Goal: Task Accomplishment & Management: Manage account settings

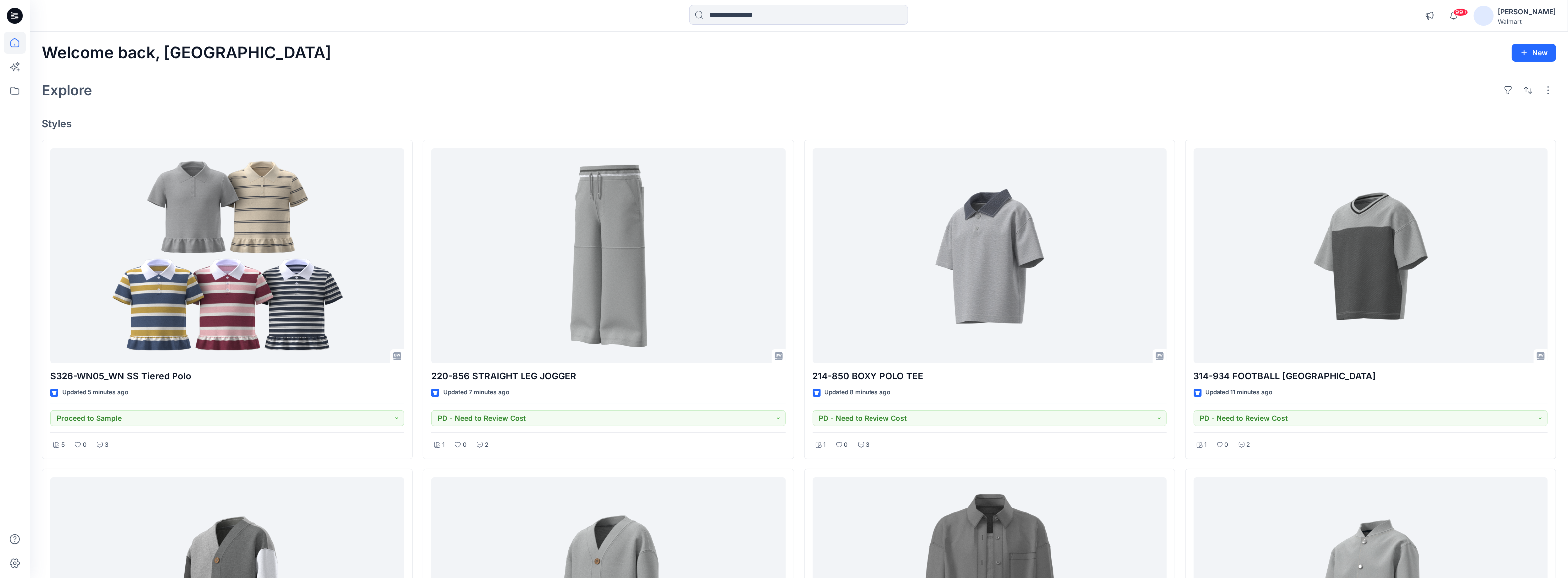
click at [626, 49] on div "Welcome back, Carolina New" at bounding box center [799, 53] width 1514 height 19
click at [1175, 12] on div "[PERSON_NAME]" at bounding box center [1526, 11] width 58 height 12
click at [1175, 137] on p "Organization Settings" at bounding box center [1459, 135] width 71 height 19
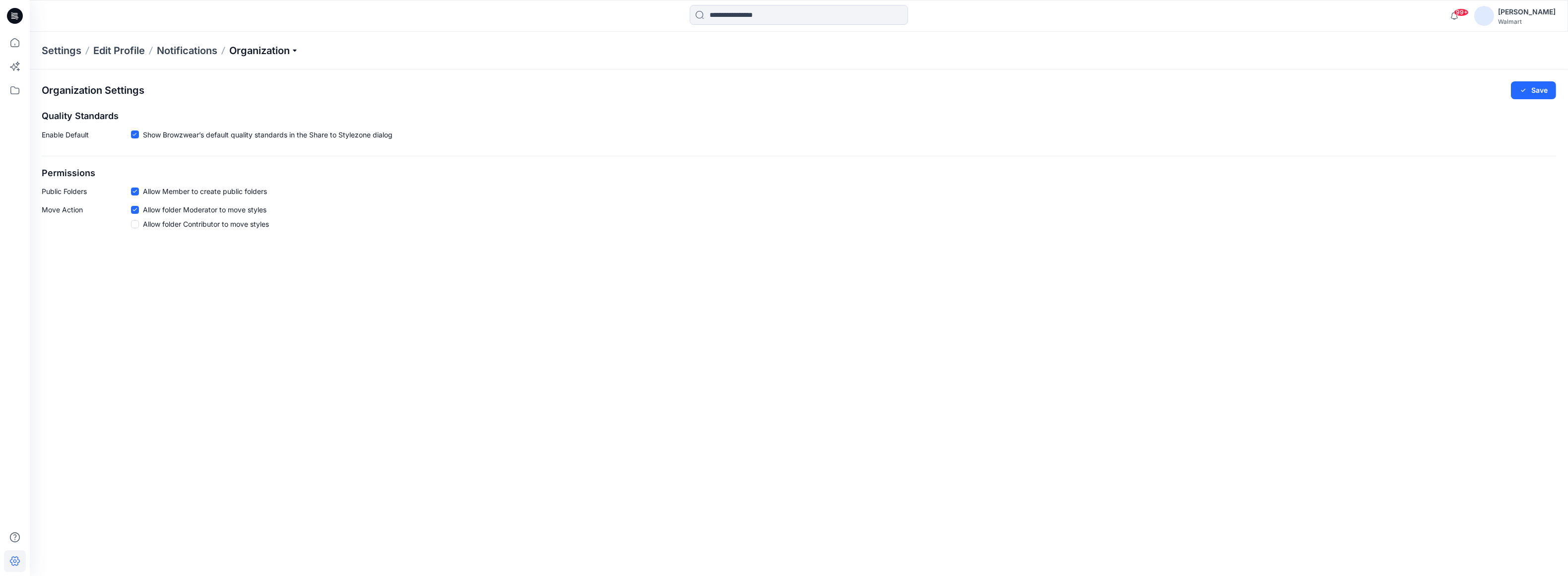
click at [298, 52] on p "Organization" at bounding box center [264, 51] width 70 height 14
click at [249, 76] on link "Add/Edit Users" at bounding box center [265, 73] width 145 height 20
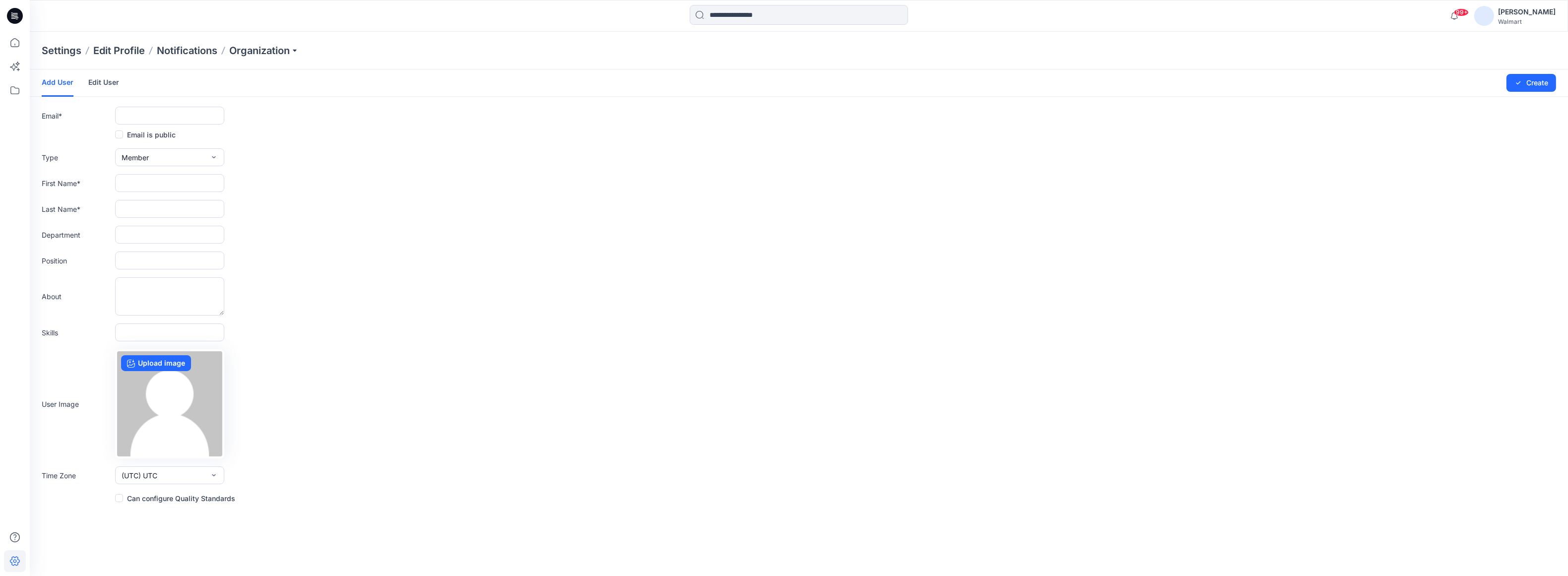
drag, startPoint x: 180, startPoint y: 88, endPoint x: 144, endPoint y: 110, distance: 42.2
click at [180, 88] on div "Add User Edit User Changes Saved Create" at bounding box center [799, 83] width 1538 height 27
click at [144, 110] on input "text" at bounding box center [169, 115] width 109 height 18
paste input "**********"
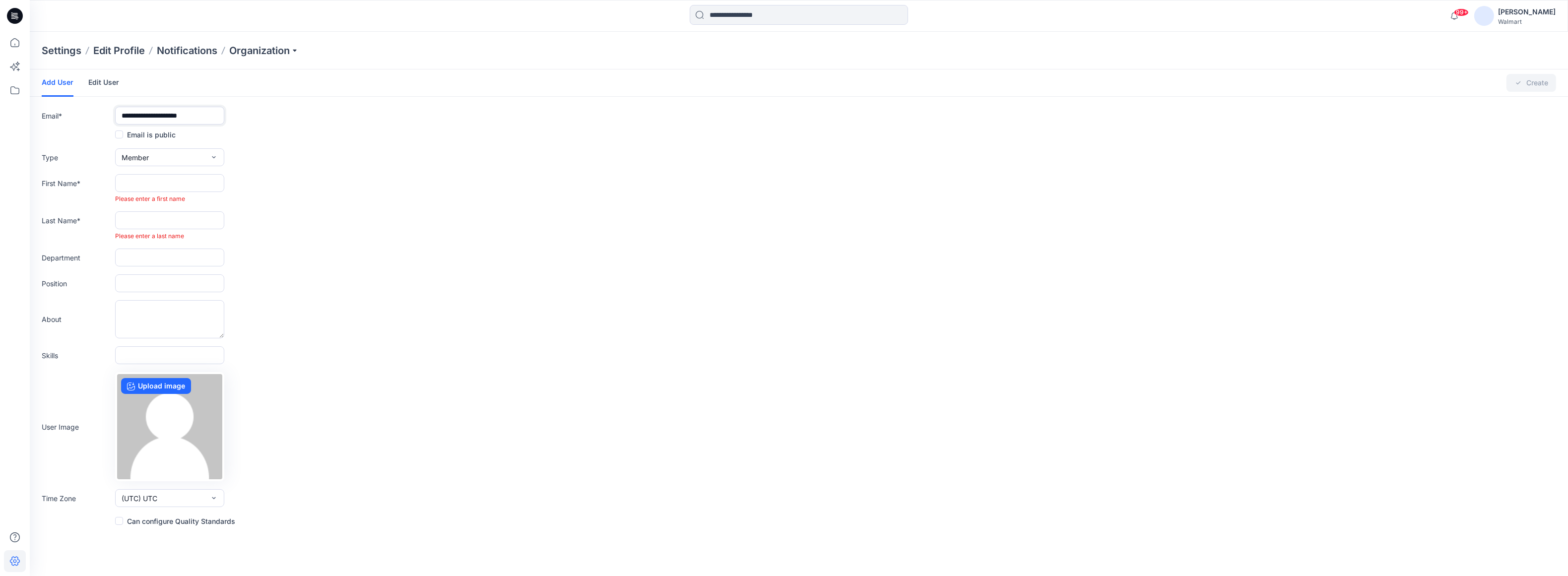
type input "**********"
click at [150, 178] on input "text" at bounding box center [169, 183] width 109 height 18
type input "*****"
click at [135, 207] on input "text" at bounding box center [169, 209] width 109 height 18
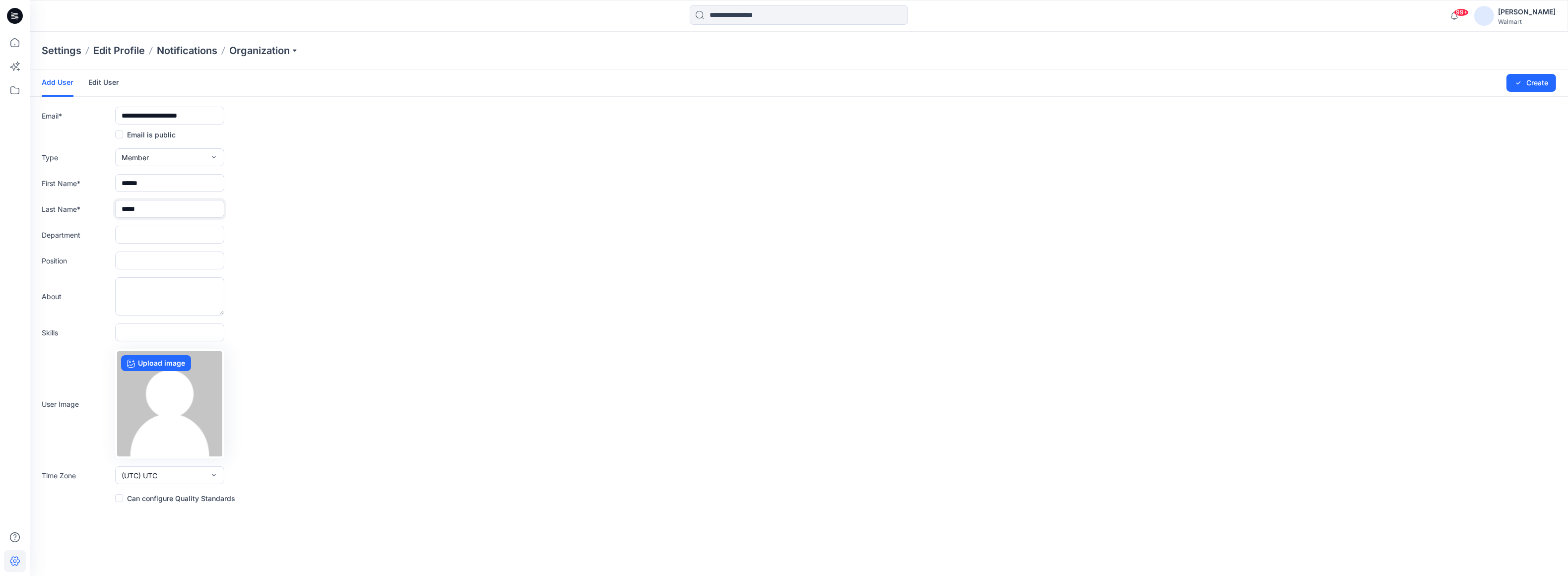
type input "****"
click at [164, 234] on input "text" at bounding box center [169, 234] width 109 height 18
type input "*"
click at [164, 23] on div at bounding box center [222, 16] width 384 height 22
click at [181, 230] on input "*******" at bounding box center [169, 234] width 109 height 18
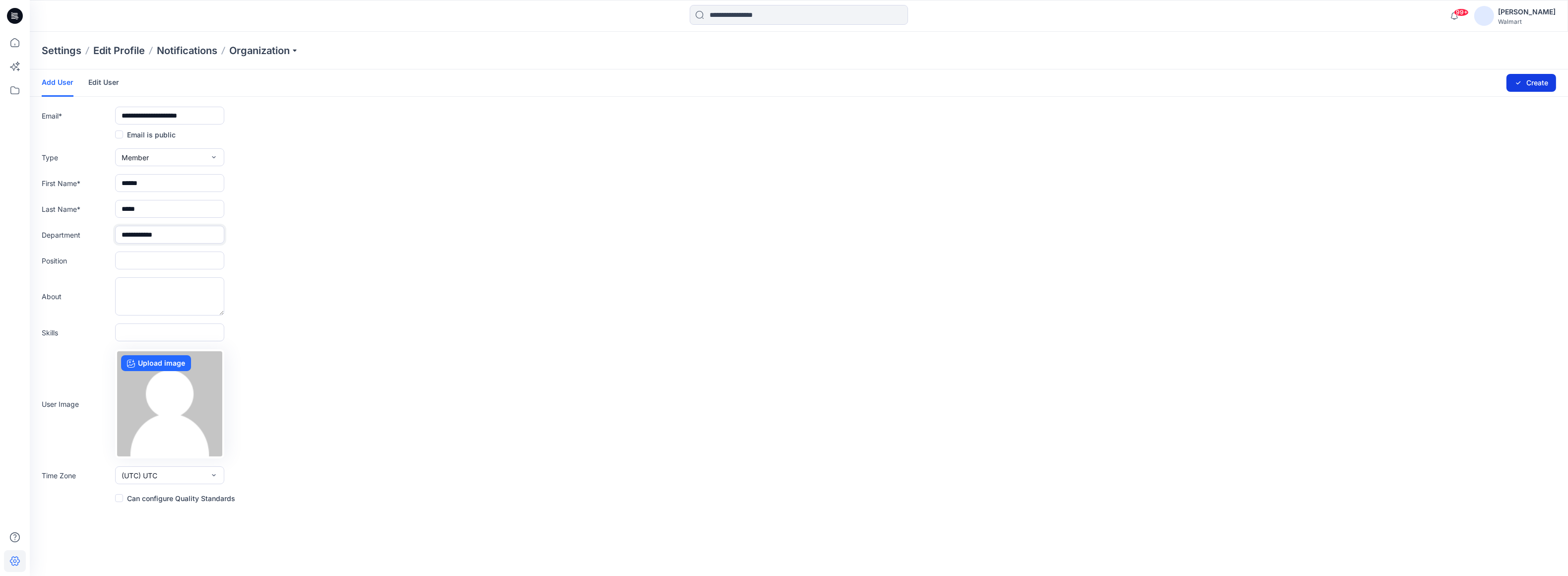
type input "**********"
click at [1169, 83] on button "Create" at bounding box center [1532, 83] width 50 height 18
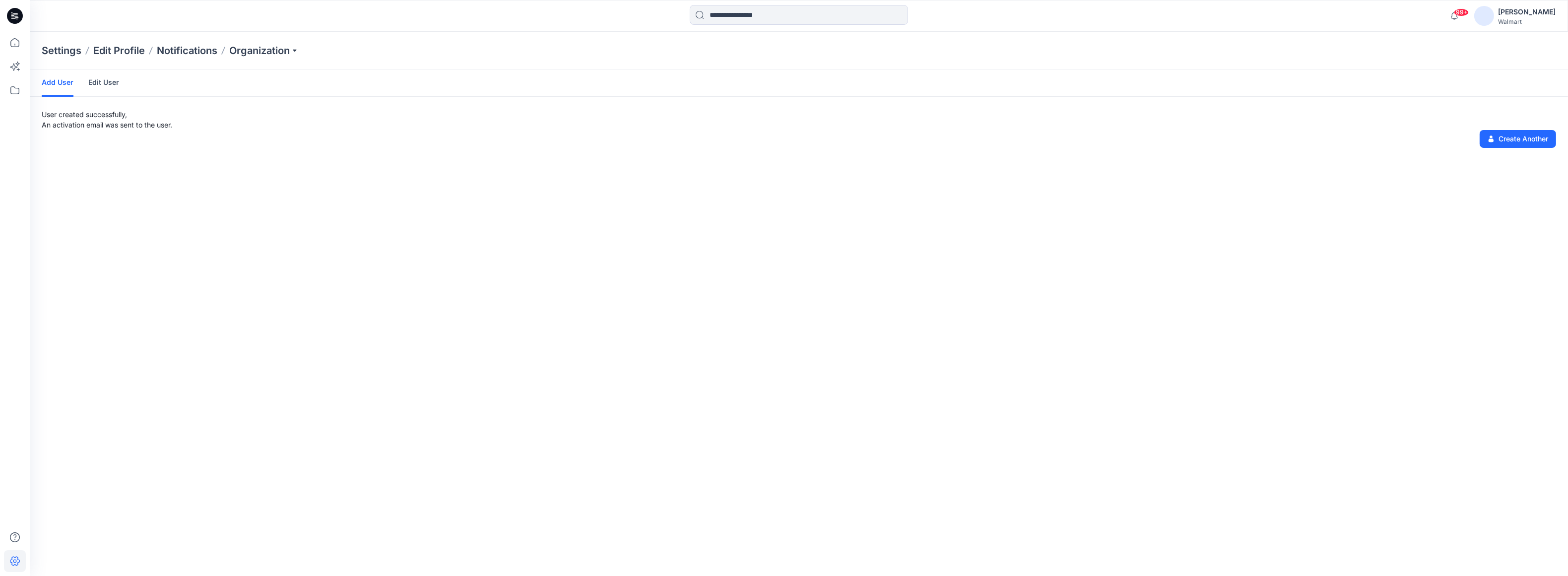
click at [205, 256] on div "Add User Edit User User created successfully, An activation email was sent to t…" at bounding box center [799, 323] width 1538 height 507
click at [61, 78] on link "Add User" at bounding box center [58, 83] width 32 height 27
click at [1169, 135] on button "Create Another" at bounding box center [1517, 139] width 76 height 18
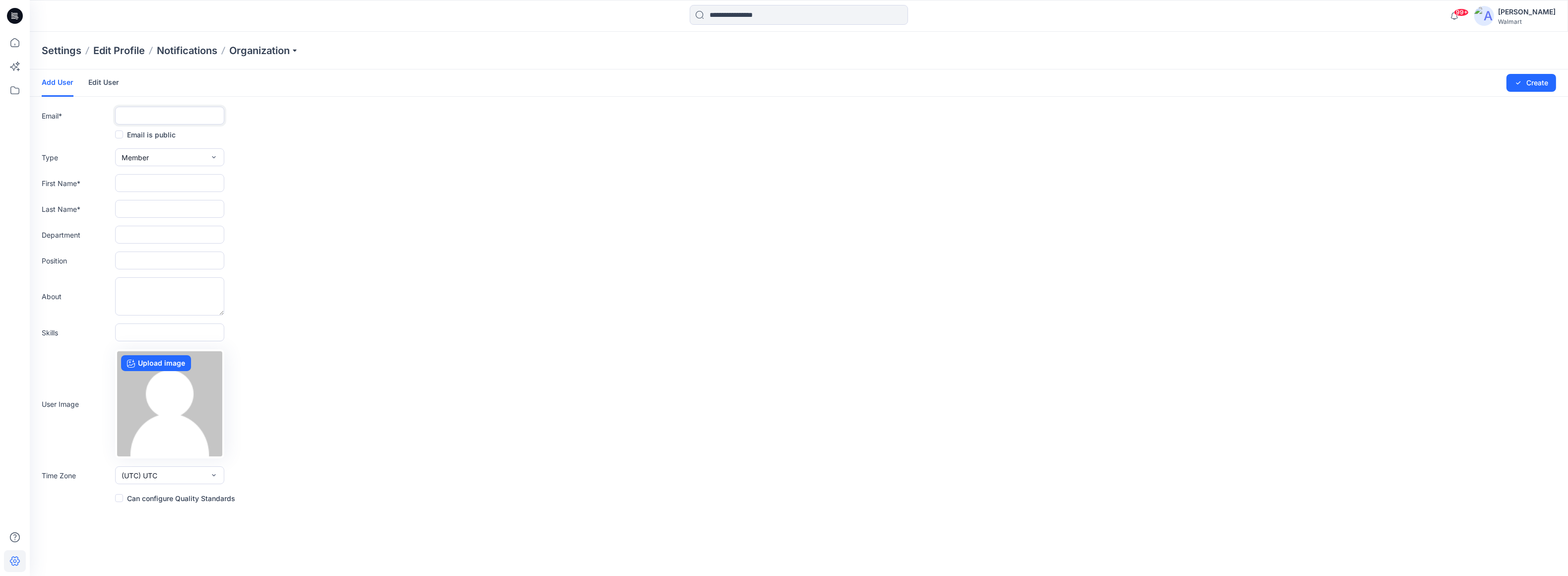
click at [149, 116] on input "text" at bounding box center [169, 115] width 109 height 18
paste input "**********"
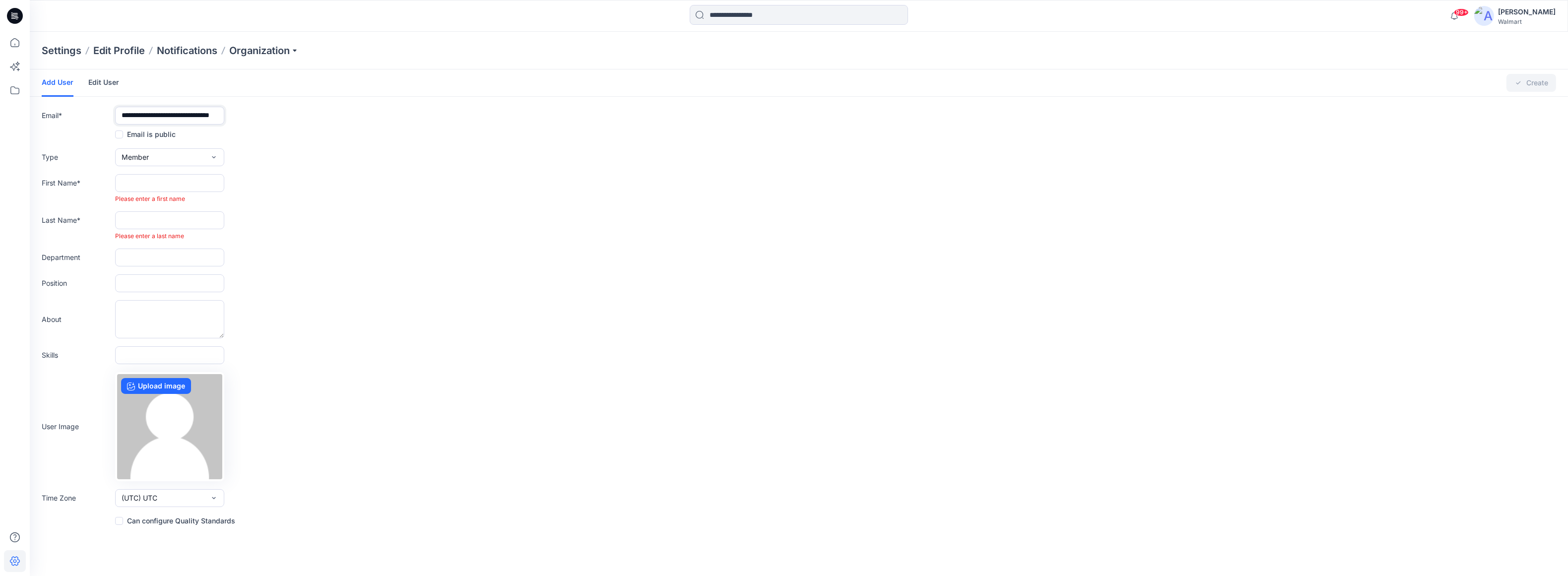
type input "**********"
click at [149, 188] on input "text" at bounding box center [169, 183] width 109 height 18
type input "**********"
paste input "**********"
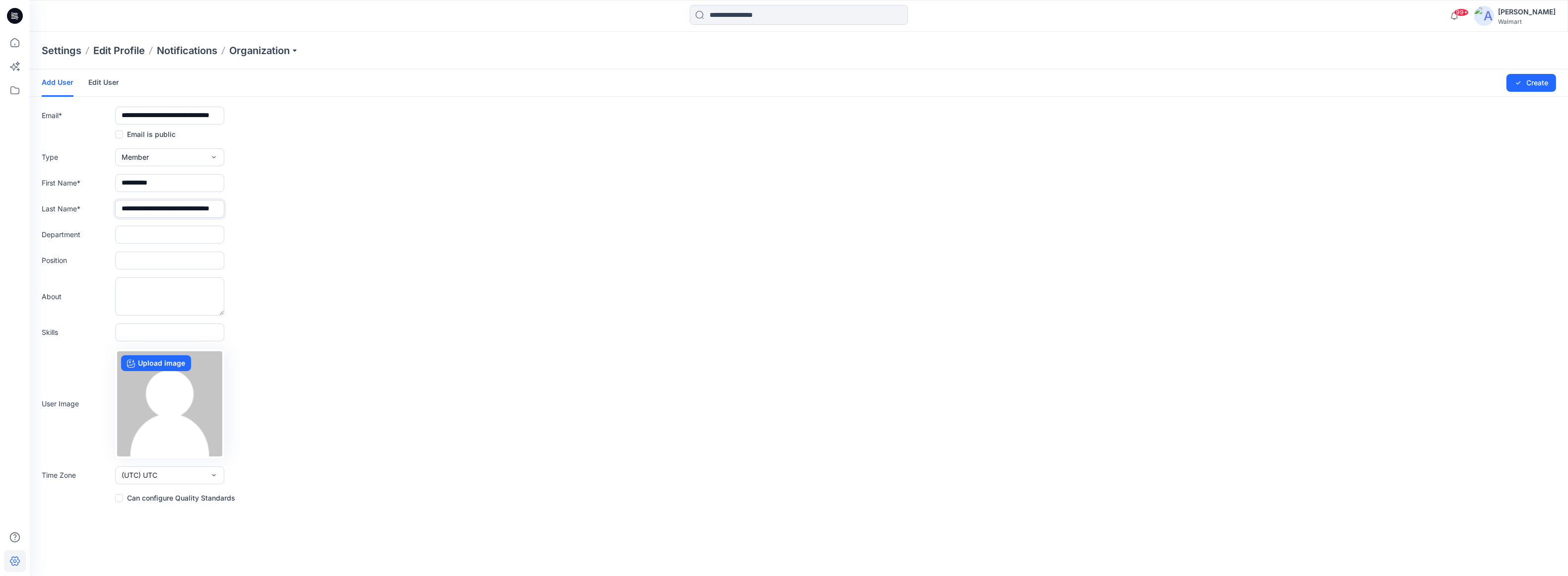
drag, startPoint x: 123, startPoint y: 208, endPoint x: 40, endPoint y: 188, distance: 85.4
click at [63, 206] on div "**********" at bounding box center [799, 209] width 1515 height 18
drag, startPoint x: 221, startPoint y: 209, endPoint x: 162, endPoint y: 209, distance: 59.0
click at [167, 208] on input "**********" at bounding box center [169, 209] width 109 height 18
type input "**********"
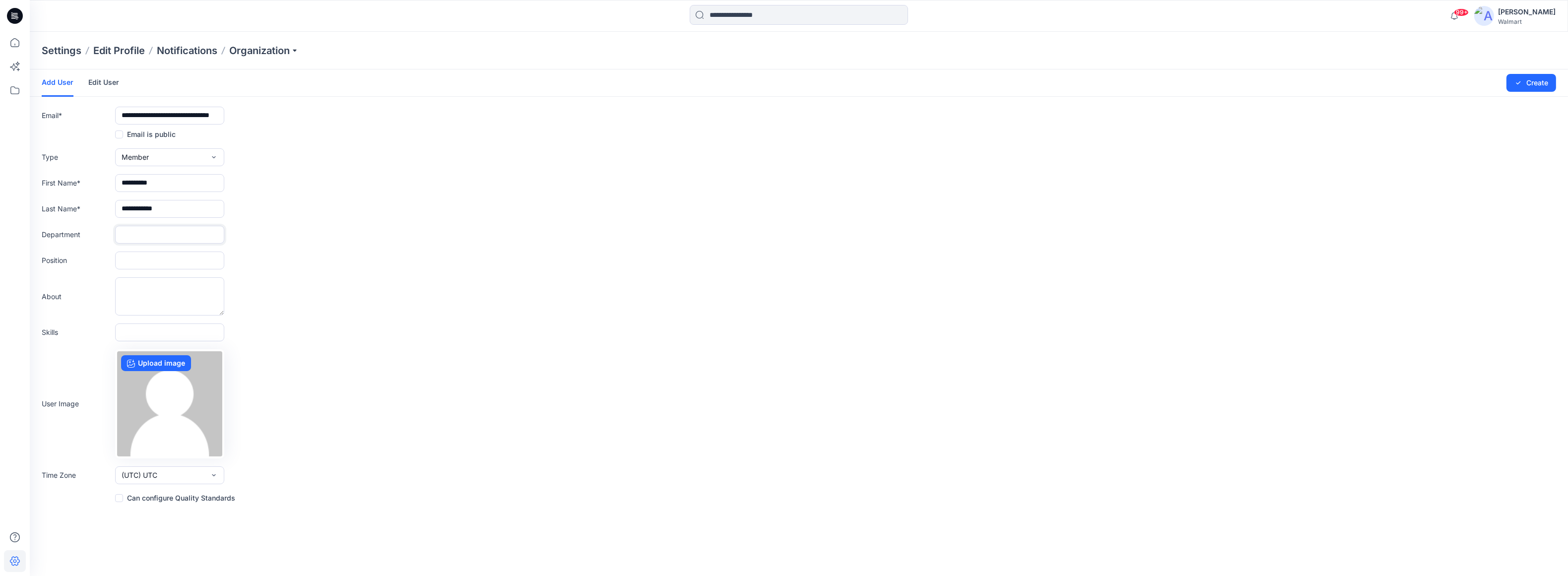
click at [189, 241] on input "text" at bounding box center [169, 234] width 109 height 18
type input "**********"
click at [869, 273] on form "**********" at bounding box center [799, 287] width 1538 height 435
click at [1169, 83] on button "Create" at bounding box center [1532, 83] width 50 height 18
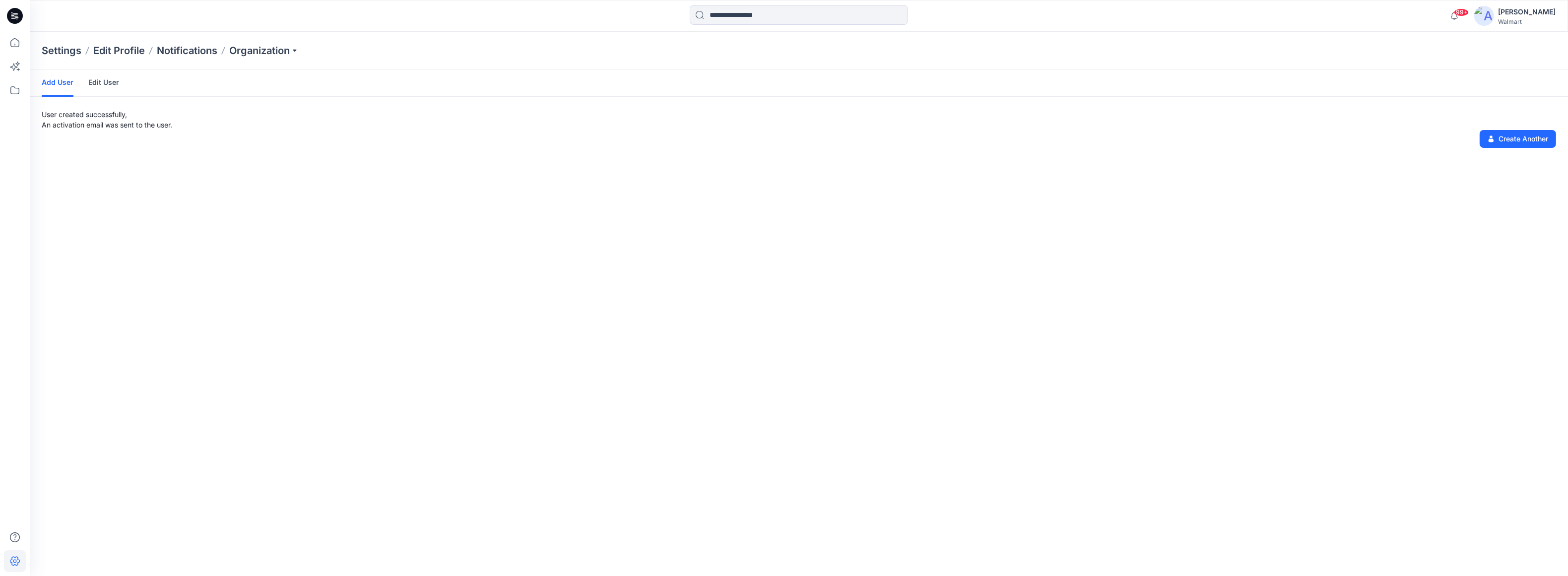
click at [1169, 9] on div "[PERSON_NAME]" at bounding box center [1527, 11] width 58 height 12
click at [1169, 135] on div "Organization Settings" at bounding box center [1482, 135] width 145 height 19
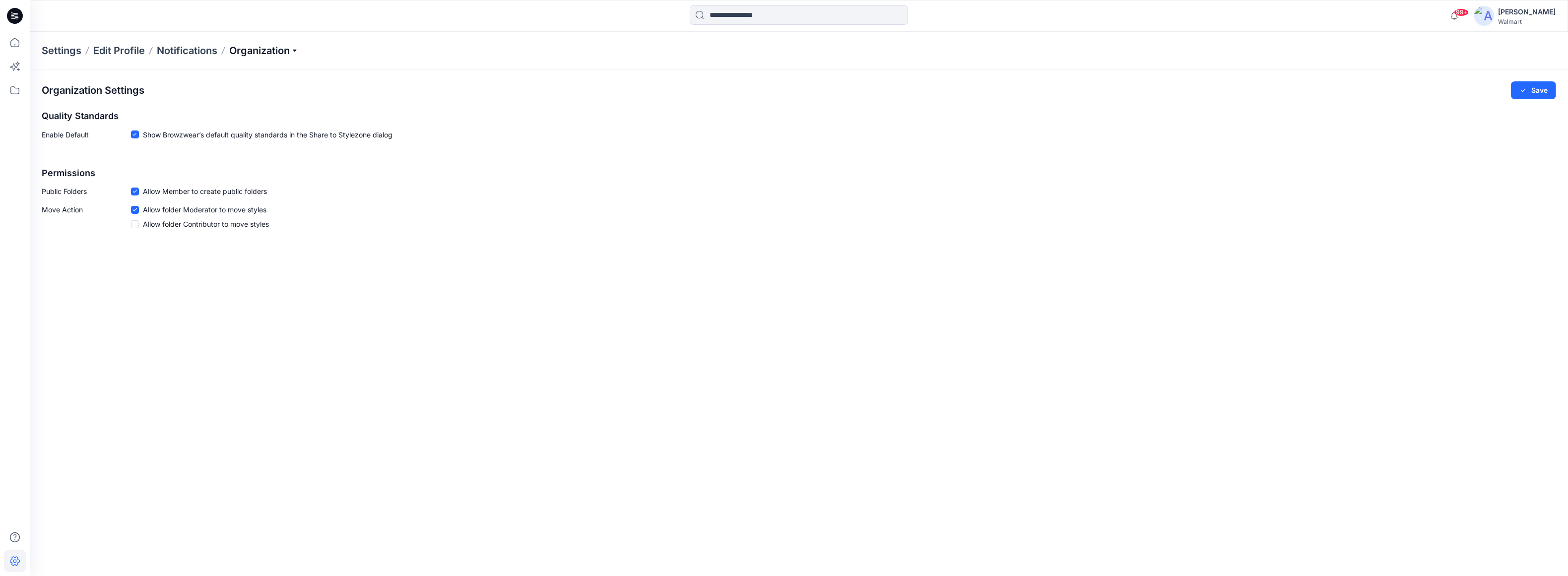
click at [293, 50] on p "Organization" at bounding box center [264, 51] width 70 height 14
click at [243, 168] on link "User Roles" at bounding box center [265, 172] width 145 height 20
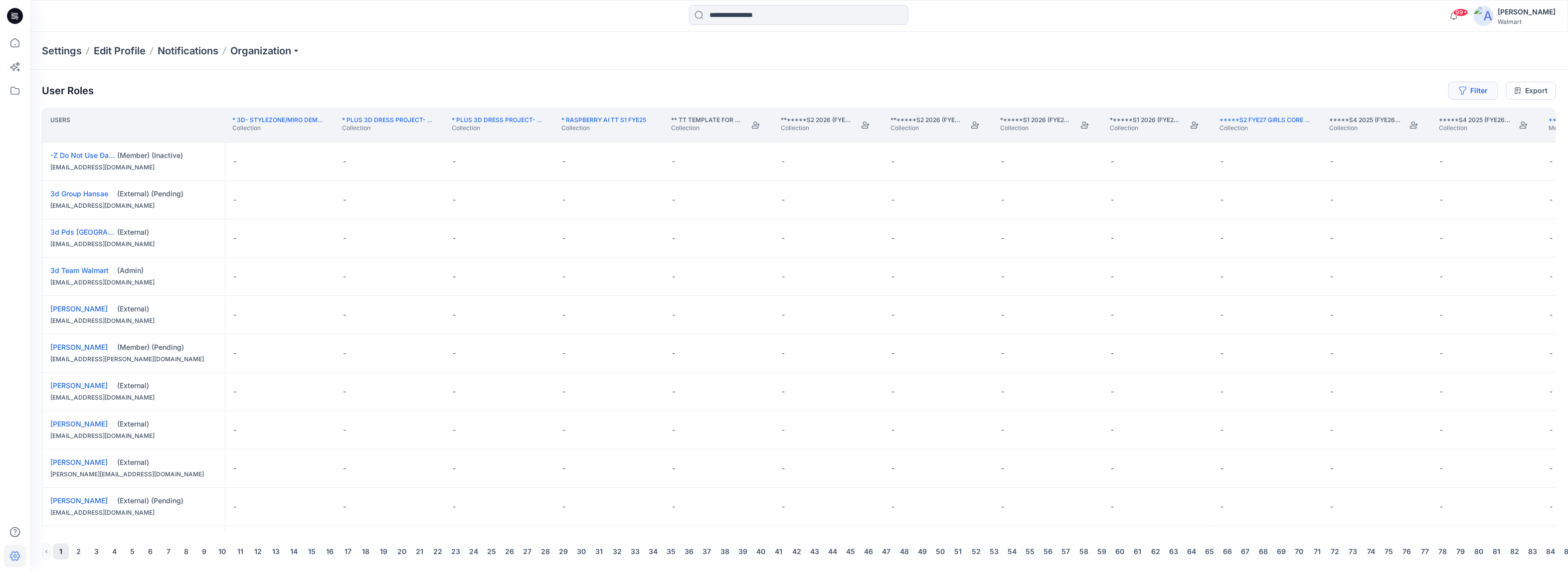
click at [1175, 91] on button "Filter" at bounding box center [1473, 90] width 50 height 18
click at [1175, 115] on div at bounding box center [1437, 116] width 103 height 12
type input "*****"
click at [1175, 141] on p "[PERSON_NAME]" at bounding box center [1434, 142] width 57 height 13
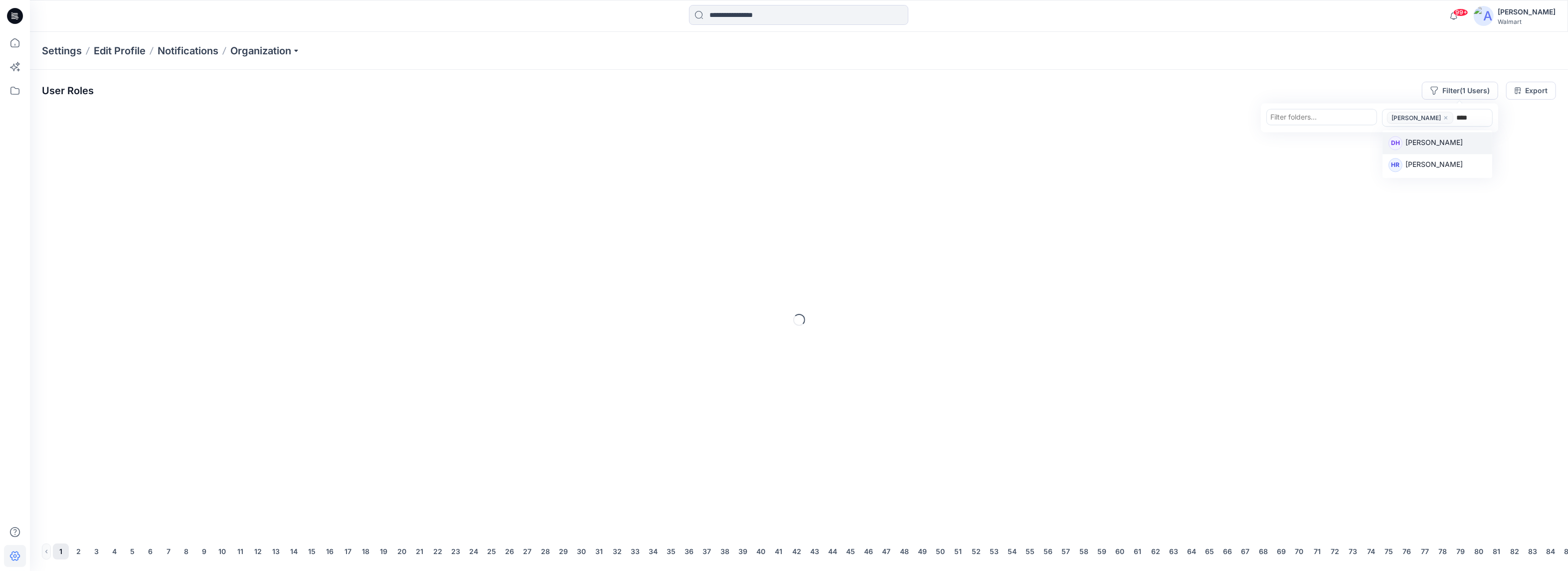
type input "*****"
click at [1175, 167] on p "[PERSON_NAME]" at bounding box center [1434, 165] width 57 height 13
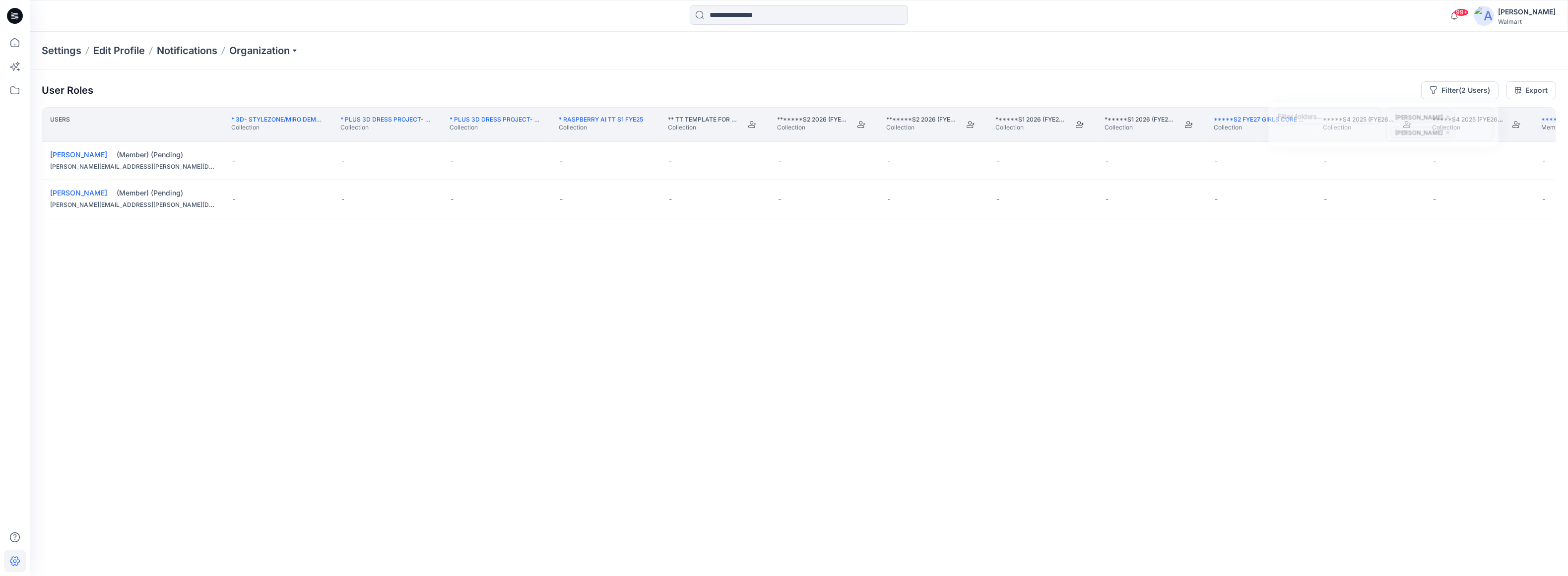
click at [1169, 85] on div "User Roles Filter (2 Users) Filter folders... Maren Hall Harisankar Radhakrishn…" at bounding box center [799, 90] width 1515 height 18
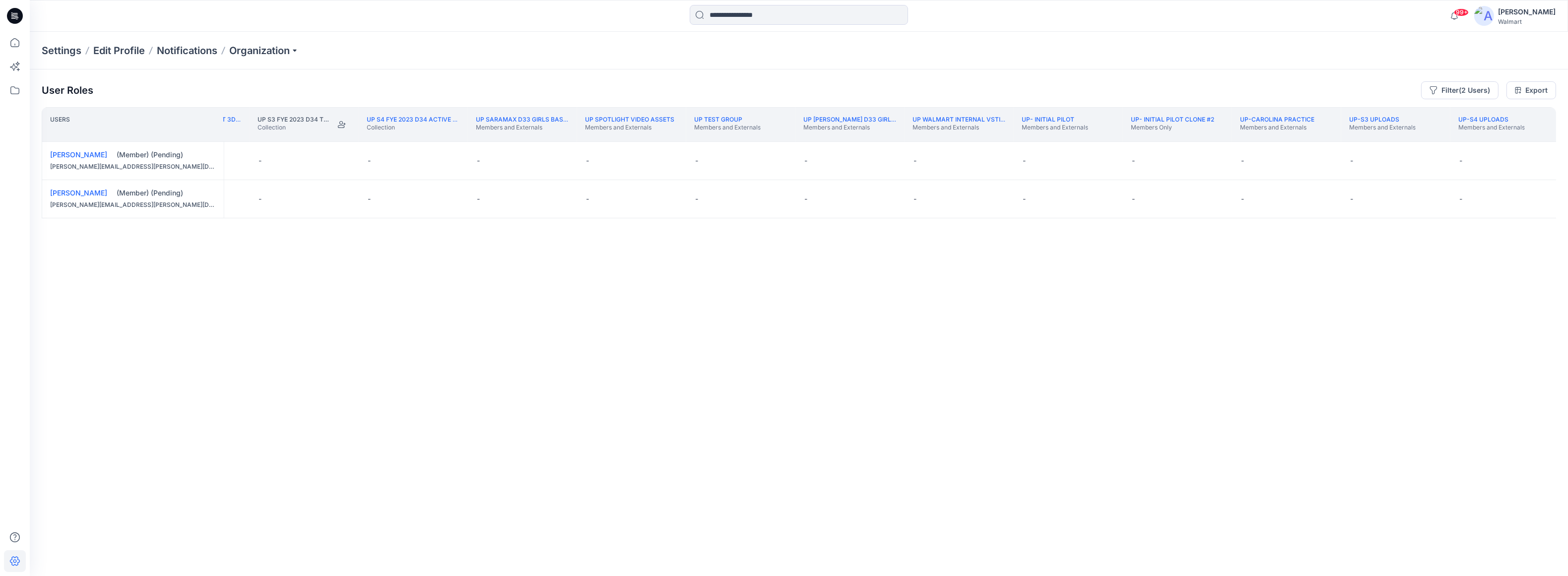
scroll to position [0, 179564]
click at [329, 132] on div "UP Nobland_D34 Ladies Bottoms Members and Externals" at bounding box center [296, 124] width 93 height 18
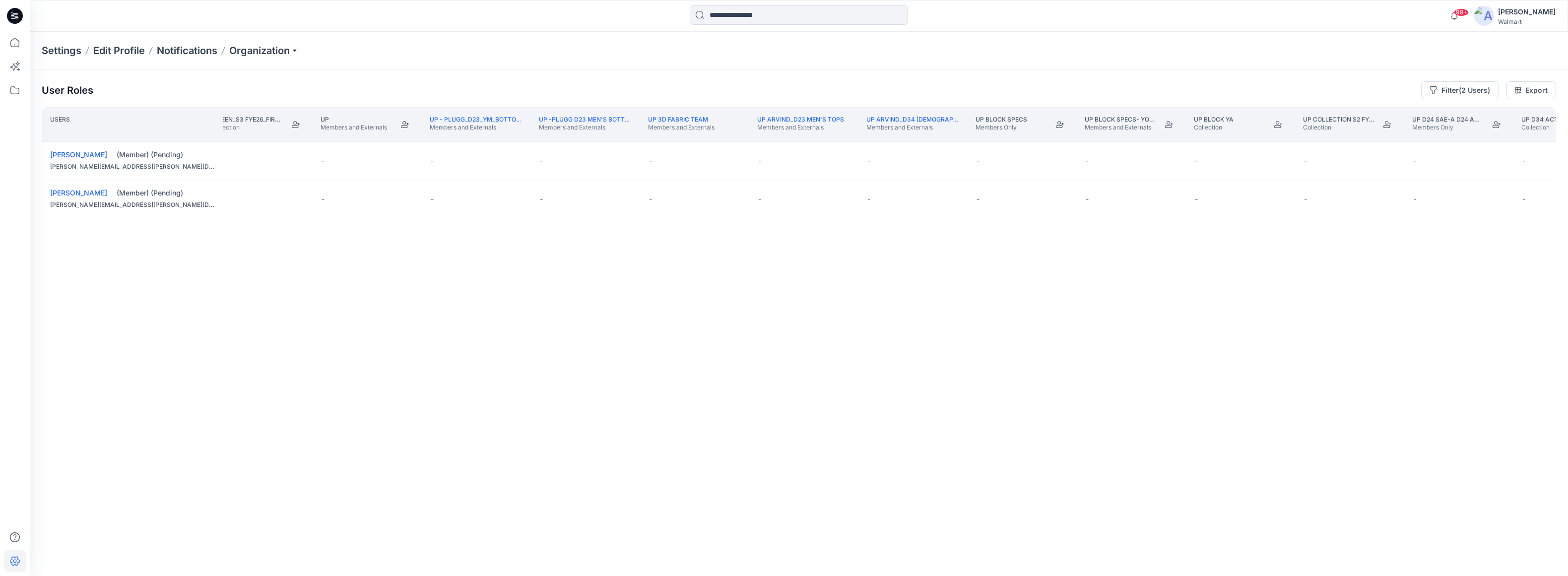
click at [1169, 139] on th "UP D34 Active Collection S1 FYE 2024 Collection" at bounding box center [1567, 125] width 109 height 35
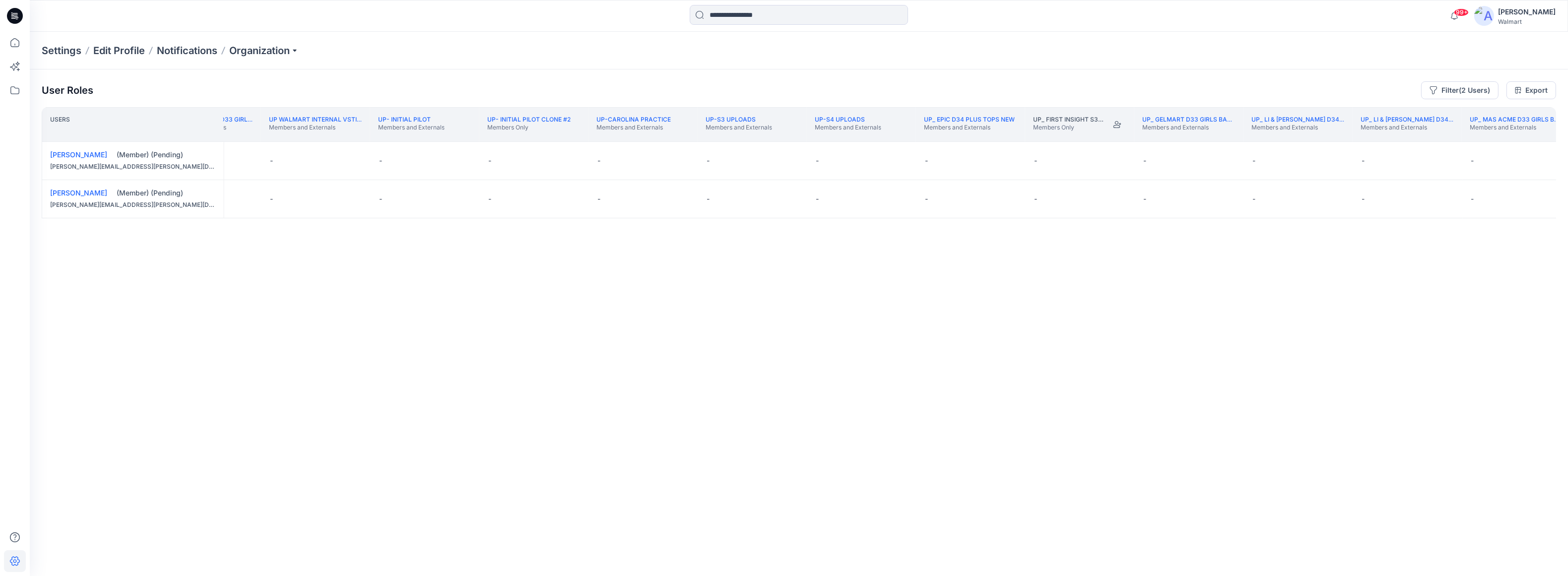
scroll to position [0, 180532]
click at [1169, 135] on th "UP_ Mas Acme D33 Girls Basics Members and Externals" at bounding box center [1512, 125] width 109 height 35
click at [1169, 140] on th "UP_ABA D23 Men’s_ Bottoms Members and Externals" at bounding box center [1478, 125] width 109 height 35
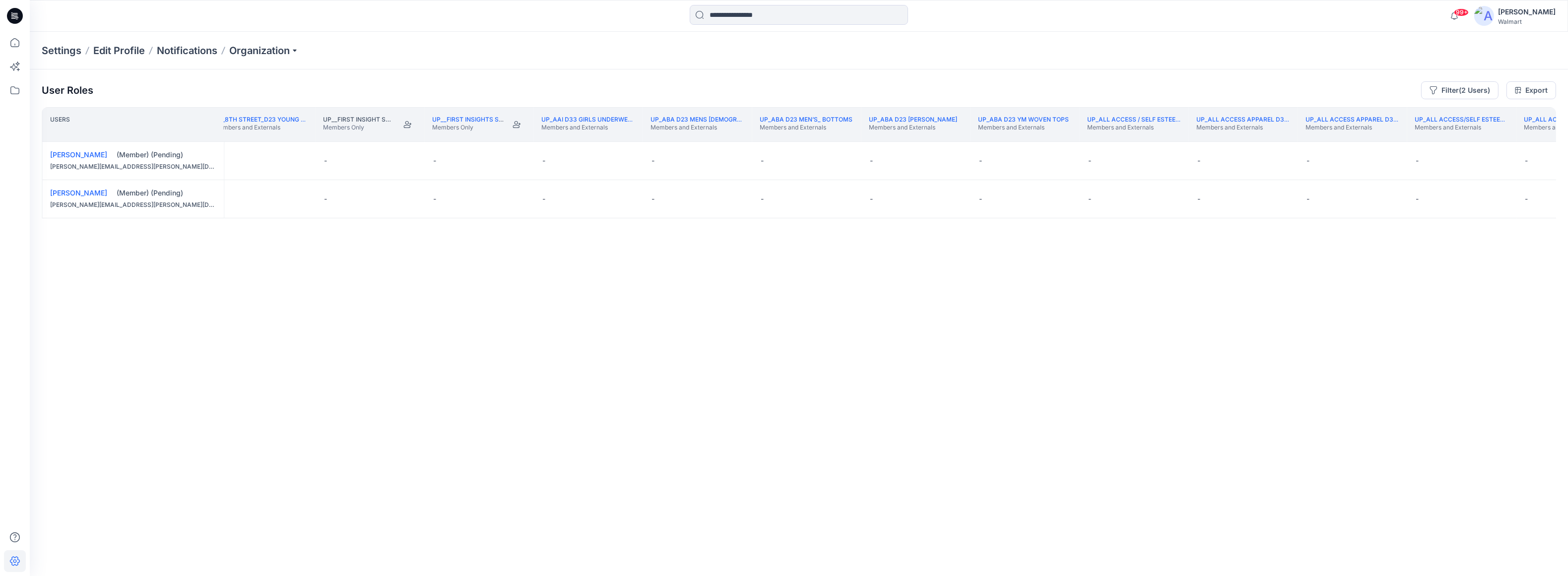
click at [1169, 137] on th "UP_All Access/Self Esteem_D33_Girls Bottoms Members and Externals" at bounding box center [1570, 125] width 109 height 35
click at [1169, 137] on th "UP_Alpine_D23_Mens Active Members and Externals" at bounding box center [1500, 125] width 109 height 35
click at [886, 162] on button "Edit Role" at bounding box center [886, 160] width 18 height 18
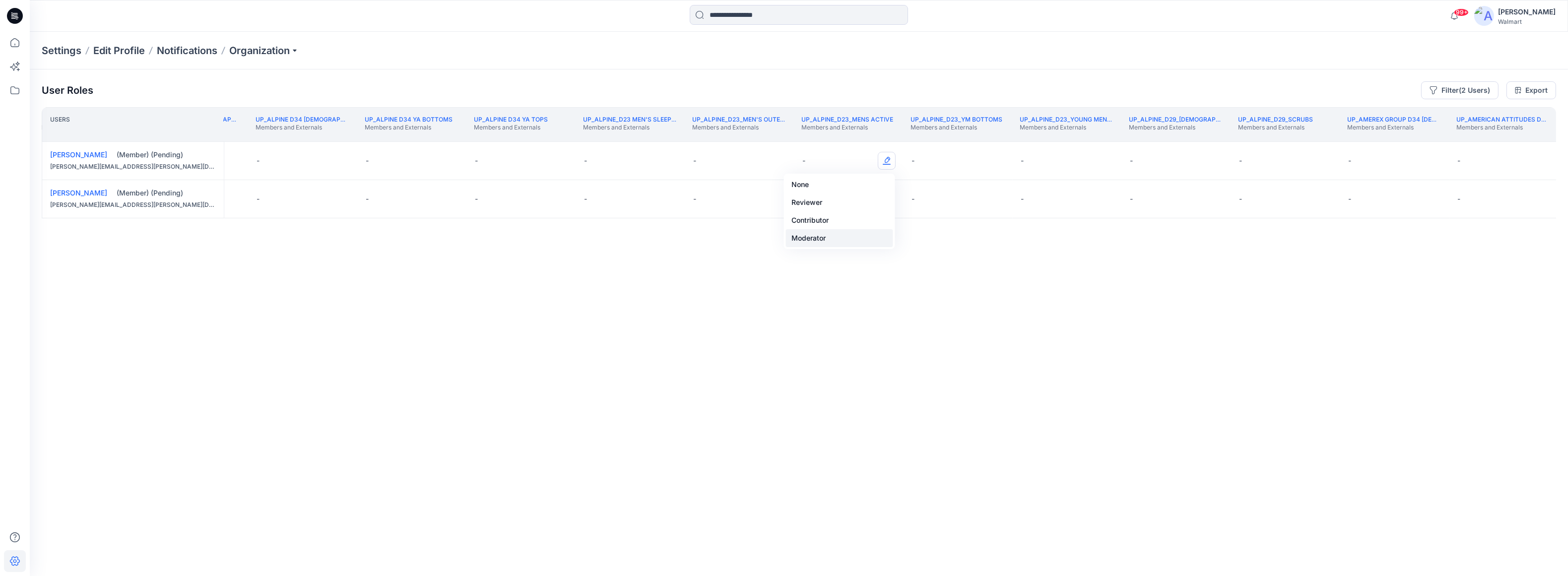
click at [827, 239] on button "Moderator" at bounding box center [839, 238] width 107 height 18
click at [884, 201] on button "Edit Role" at bounding box center [886, 199] width 18 height 18
click at [826, 281] on button "Moderator" at bounding box center [839, 276] width 107 height 18
click at [1169, 135] on th "UP_American Attitudes D34_YA_Sweaters Members and Externals" at bounding box center [1503, 125] width 109 height 35
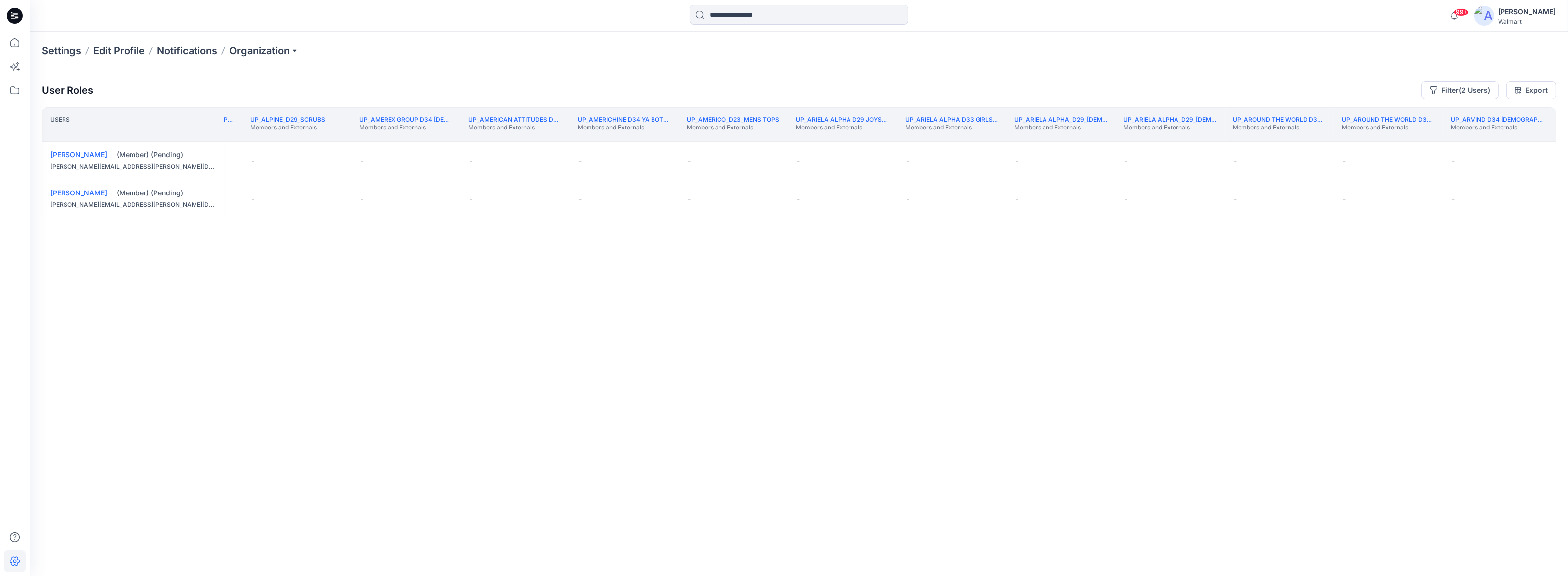
click at [1169, 139] on th "UP_Arvind D34 Ladies Tops and Jackets Members and Externals" at bounding box center [1497, 125] width 109 height 35
click at [1169, 142] on div "-" at bounding box center [1562, 160] width 109 height 38
click at [1169, 127] on p "Members and Externals" at bounding box center [1561, 127] width 93 height 8
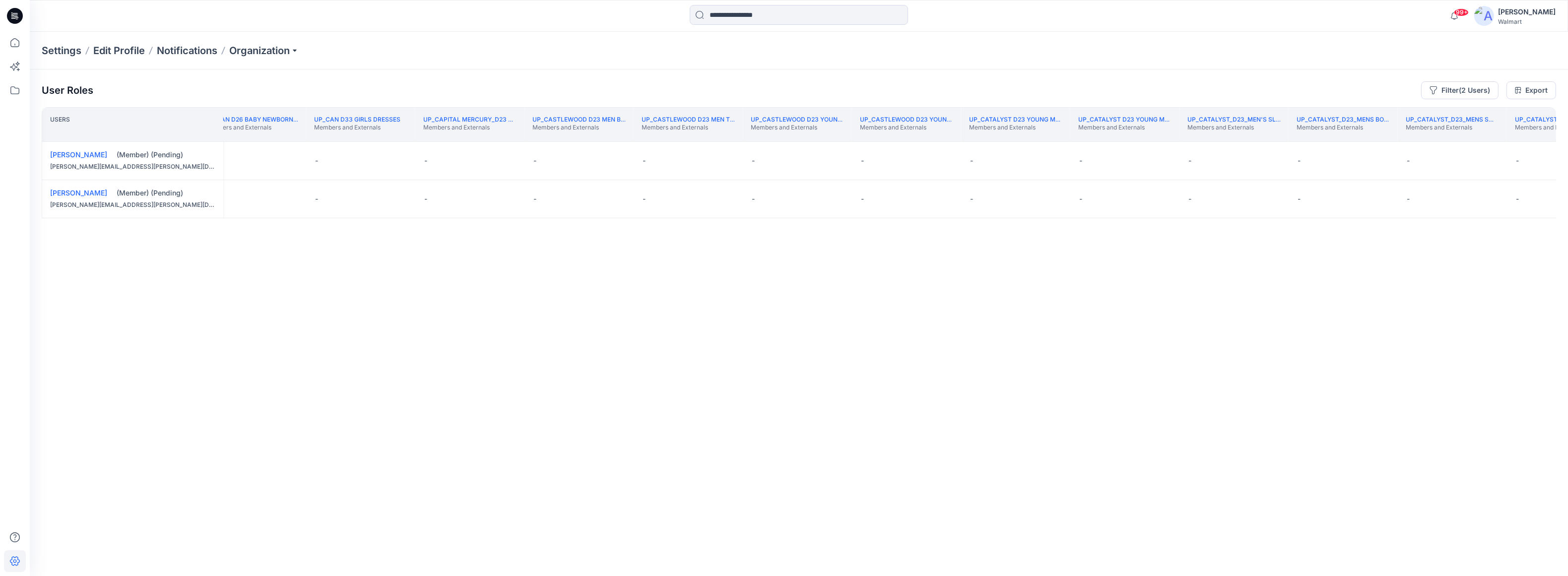
click at [1169, 132] on div "UP_Catalyst_D23_Mens Tops Members and Externals" at bounding box center [1561, 124] width 93 height 18
click at [1169, 132] on p "Members and Externals" at bounding box center [1488, 127] width 93 height 8
click at [1169, 162] on button "Edit Role" at bounding box center [1211, 160] width 18 height 18
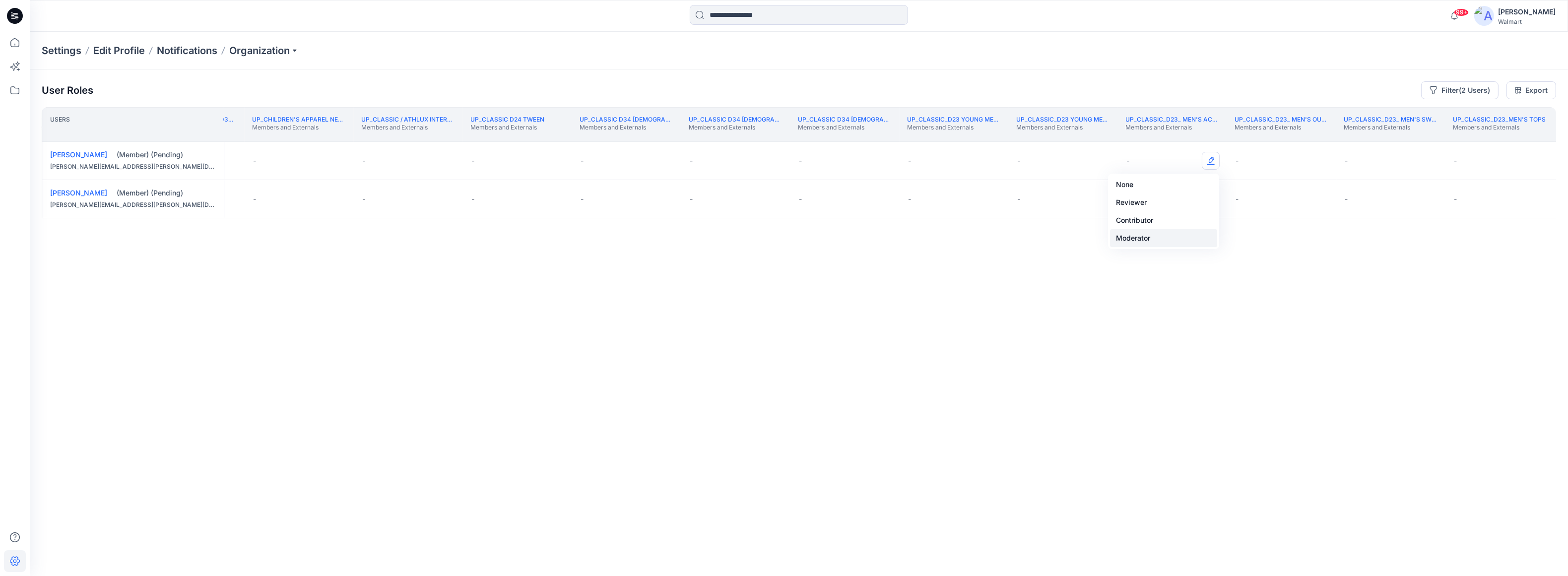
drag, startPoint x: 1147, startPoint y: 235, endPoint x: 1161, endPoint y: 244, distance: 16.6
click at [1147, 235] on button "Moderator" at bounding box center [1164, 238] width 107 height 18
click at [1169, 203] on button "Edit Role" at bounding box center [1211, 199] width 18 height 18
click at [1157, 276] on button "Moderator" at bounding box center [1164, 276] width 107 height 18
click at [1169, 137] on th "UP_Classic_D23_Men's Tops Members and Externals" at bounding box center [1499, 125] width 109 height 35
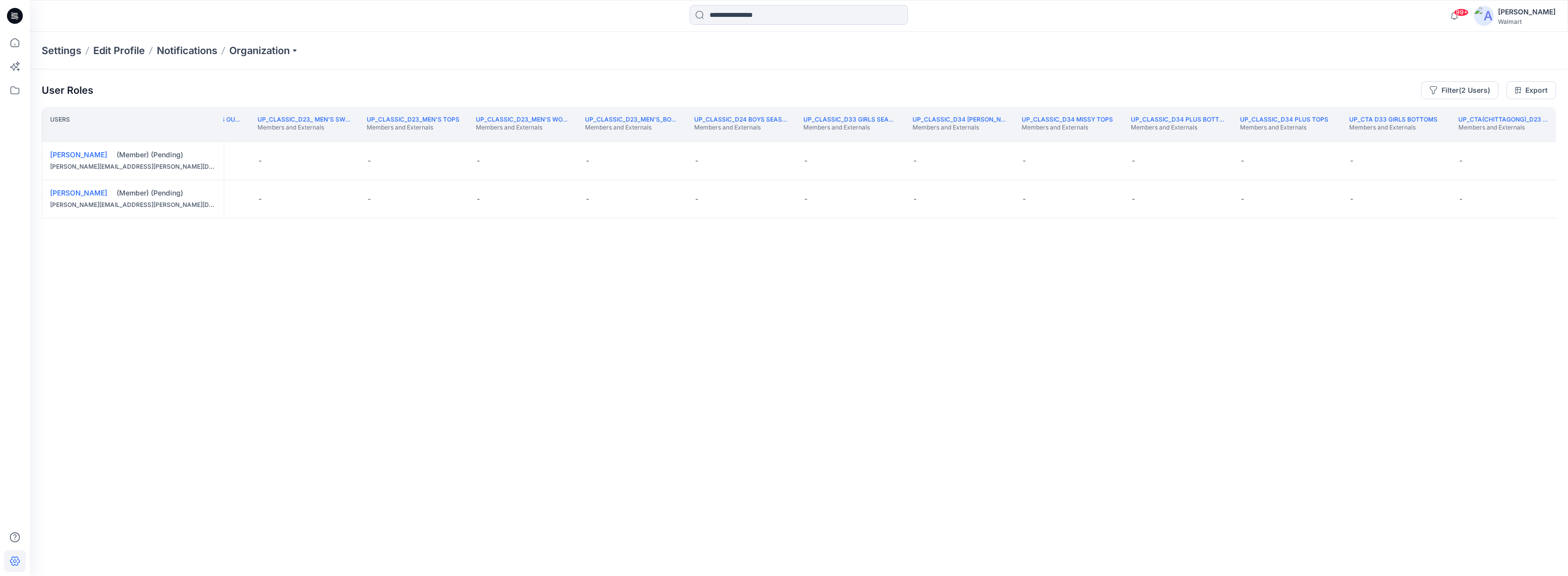
scroll to position [0, 193986]
click at [1169, 140] on th "UP_CTA(Chittagong)_D23 Mens Bottoms Members and Externals" at bounding box center [1485, 125] width 109 height 35
click at [1169, 137] on th "UP_Decor D34 Ladies Active Members and Externals" at bounding box center [1540, 125] width 109 height 35
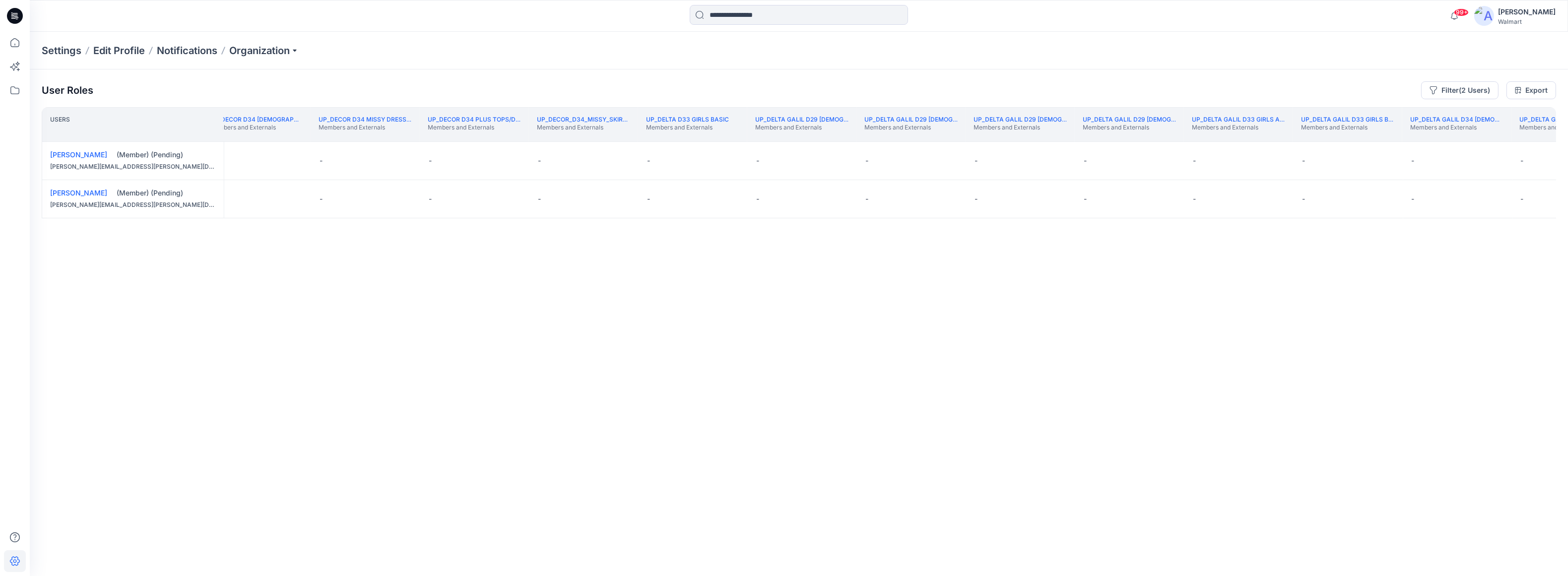
click at [1169, 139] on th "UP_Delta Galil D34 Ladies RTW Members and Externals" at bounding box center [1566, 125] width 109 height 35
click at [1169, 139] on th "UP_DHG_D33_Girl's Outerwear Members and Externals" at bounding box center [1589, 125] width 109 height 35
click at [641, 163] on button "Edit Role" at bounding box center [641, 160] width 18 height 18
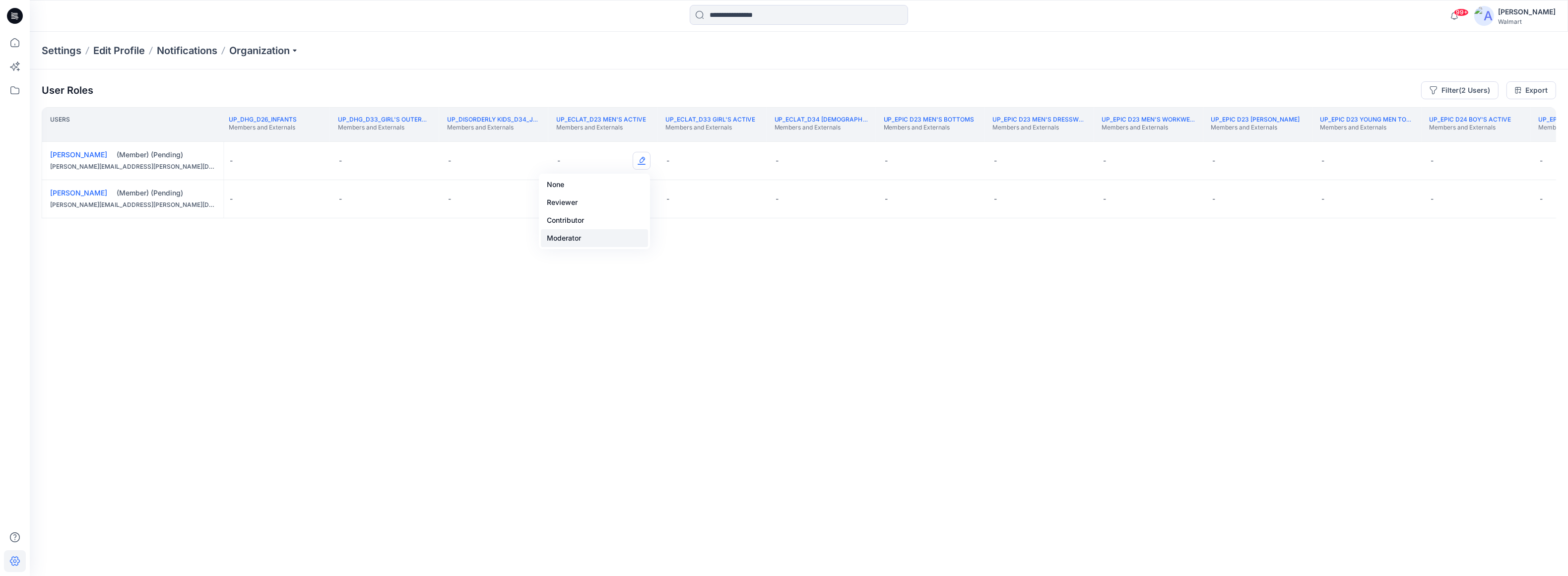
click at [616, 240] on button "Moderator" at bounding box center [594, 238] width 107 height 18
click at [641, 198] on button "Edit Role" at bounding box center [641, 199] width 18 height 18
click at [605, 278] on button "Moderator" at bounding box center [594, 276] width 107 height 18
click at [1169, 139] on th "UP_Epic D24 Boy's Bottoms Members and Externals" at bounding box center [1585, 125] width 109 height 35
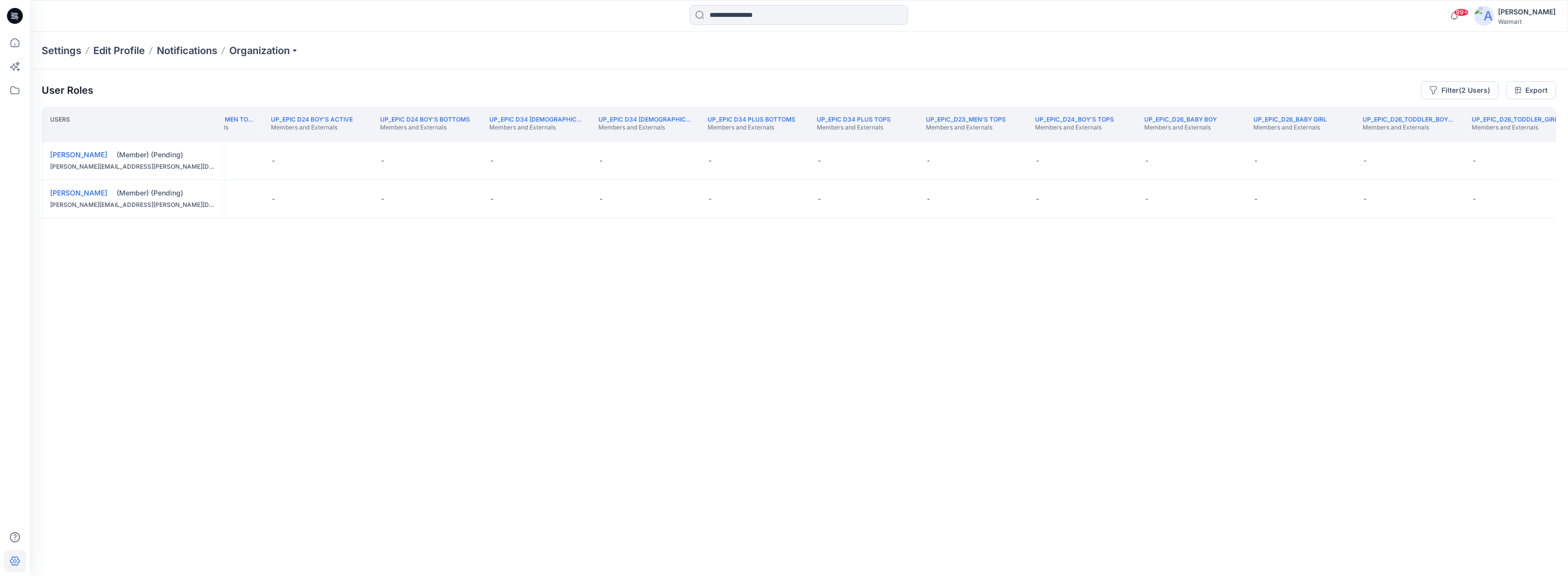
scroll to position [0, 199637]
click at [1169, 139] on th "UP_Epic_D26_Toddler_Girls Tops & Bottoms Members and Externals" at bounding box center [1511, 125] width 109 height 35
click at [1169, 139] on th "UP_ES Sutton_D34_Ladies Dresses Members and Externals" at bounding box center [1485, 125] width 109 height 35
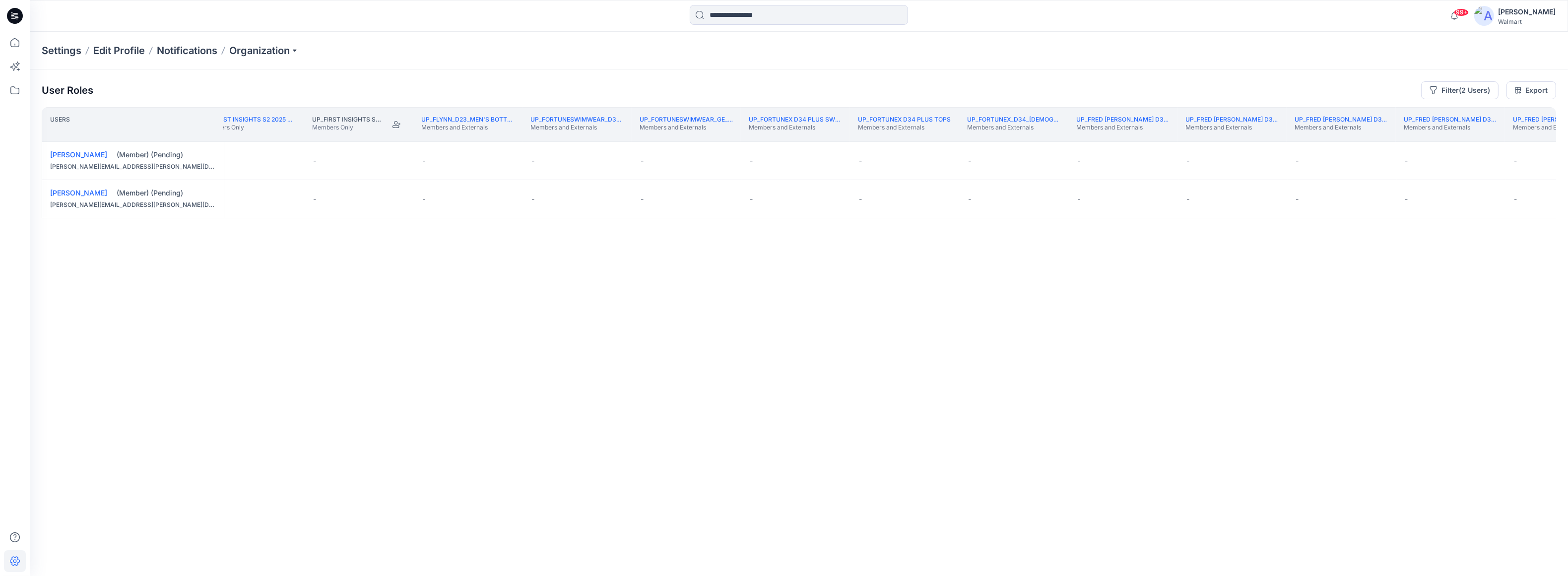
click at [1169, 137] on th "UP_Fred David D34 Plus Bottoms Members and Externals" at bounding box center [1559, 125] width 109 height 35
click at [1169, 138] on th "UP_Fred David D34 Plus Bottoms Members and Externals" at bounding box center [1559, 125] width 109 height 35
click at [1169, 161] on button "Edit Role" at bounding box center [1245, 160] width 18 height 18
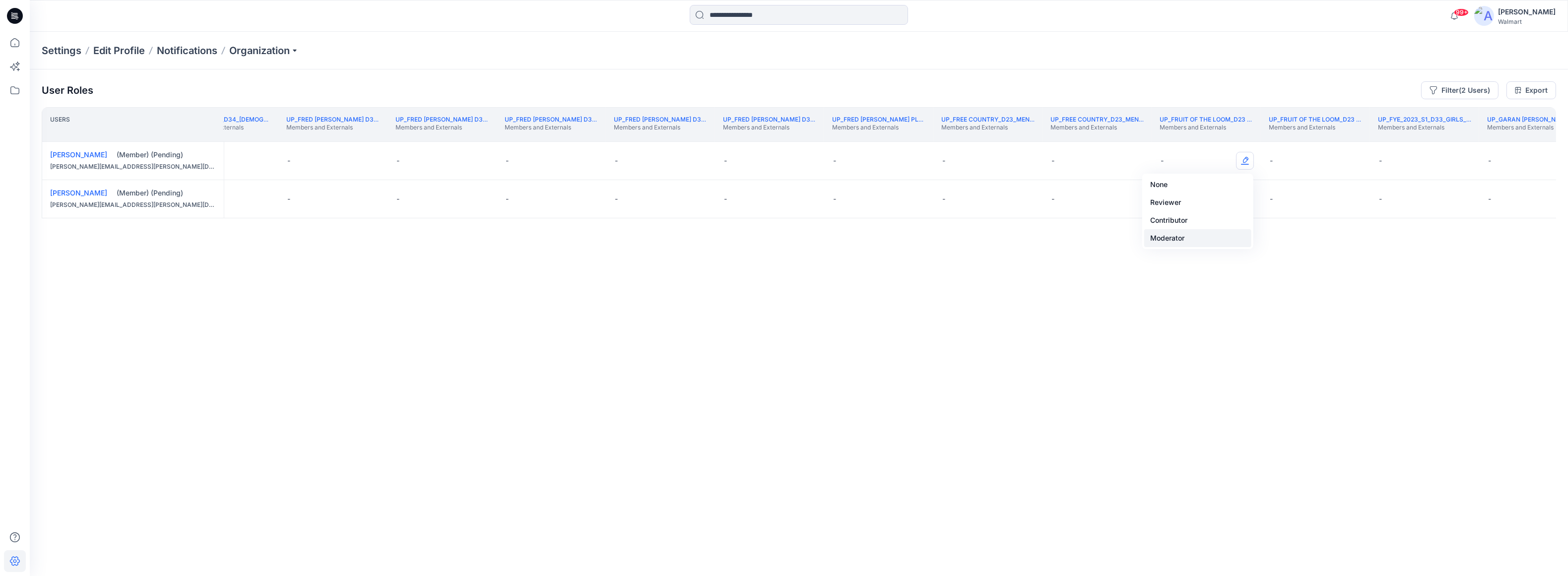
click at [1169, 243] on button "Moderator" at bounding box center [1198, 238] width 107 height 18
click at [1169, 198] on button "Edit Role" at bounding box center [1245, 199] width 18 height 18
click at [1169, 201] on button "Edit Role" at bounding box center [1245, 199] width 18 height 18
click at [1169, 194] on button "Edit Role" at bounding box center [1245, 199] width 18 height 18
click at [1169, 280] on button "Moderator" at bounding box center [1198, 276] width 107 height 18
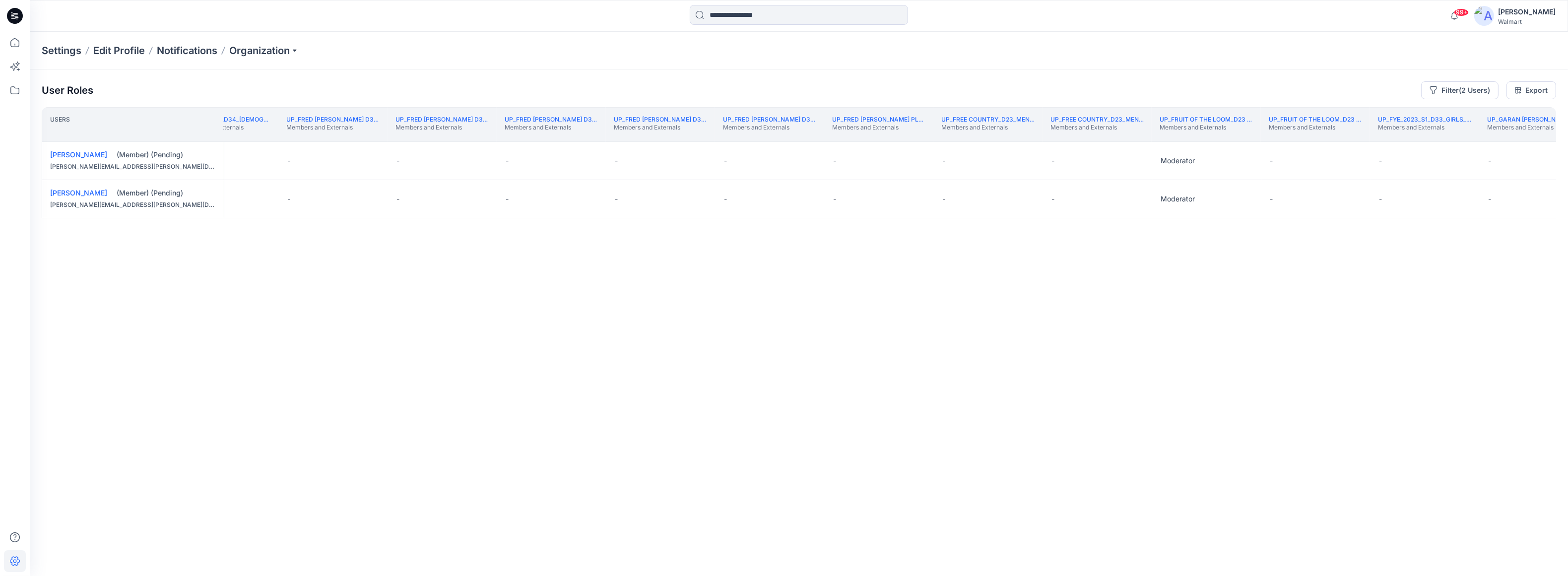
click at [1169, 137] on th "UP_Garan Littles Members and Externals" at bounding box center [1533, 125] width 109 height 35
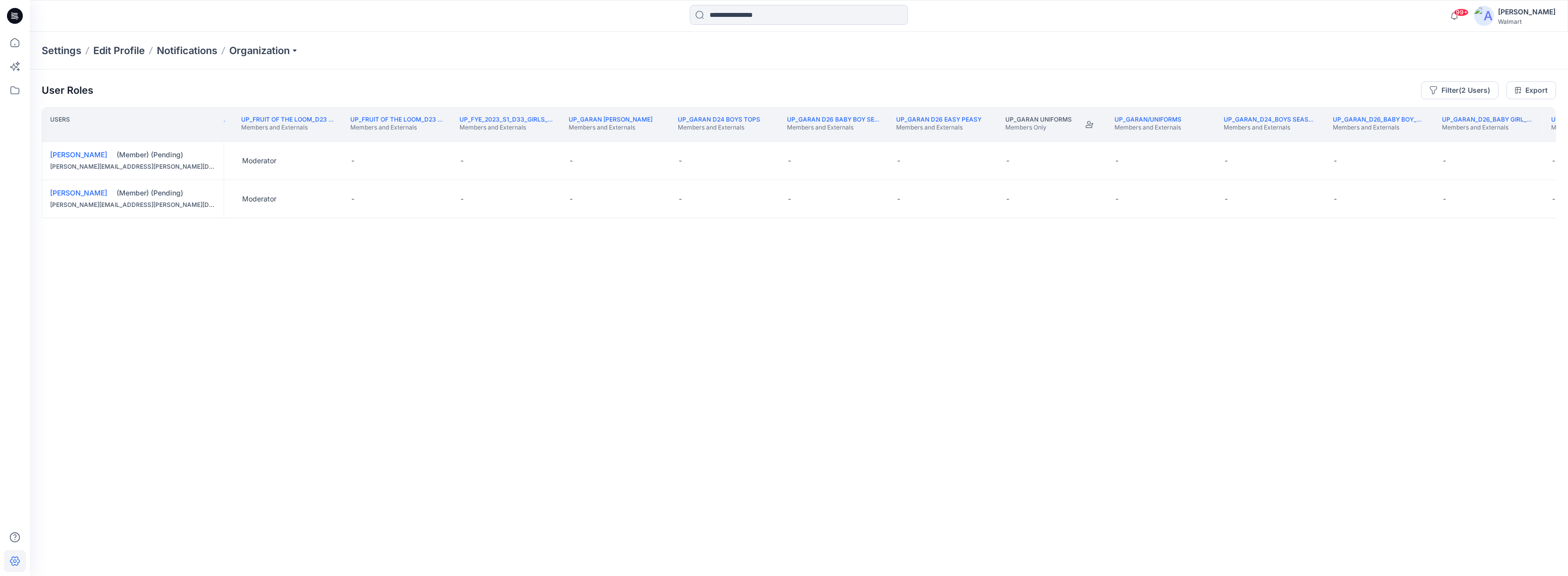
scroll to position [0, 205406]
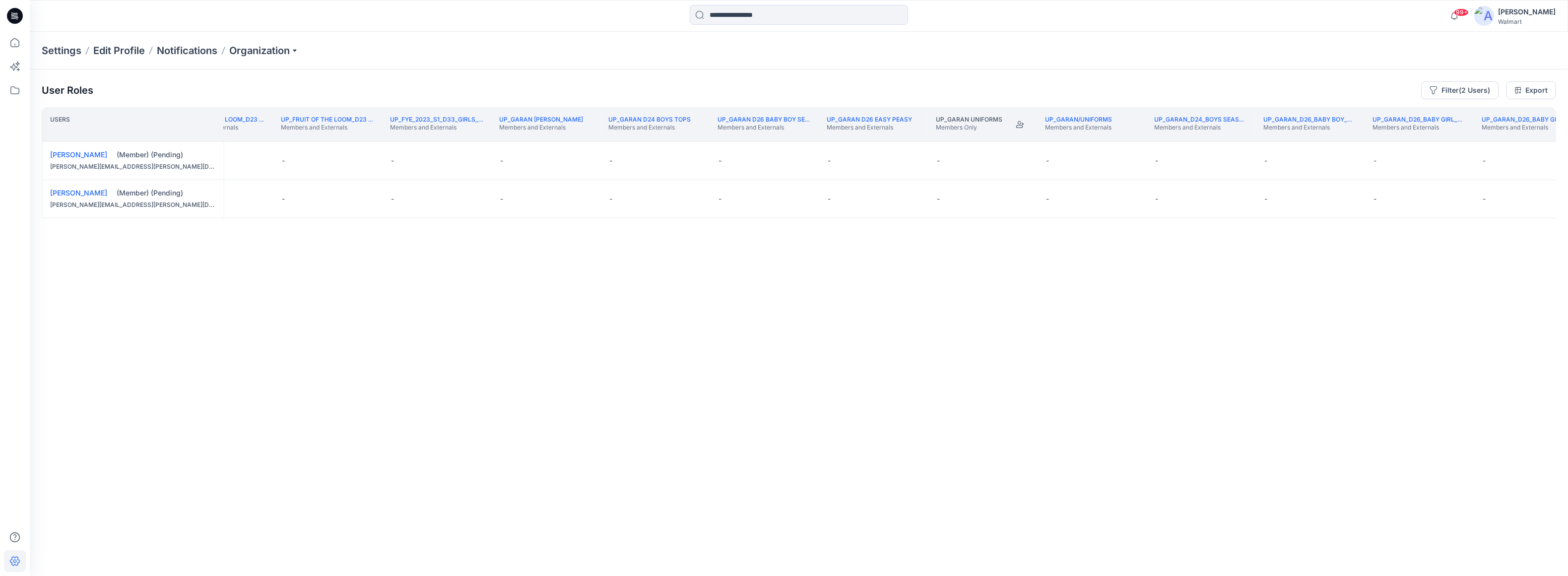
click at [1169, 138] on th "UP_Garan_D26_Baby Girl_Wonder Nation Members and Externals" at bounding box center [1528, 125] width 109 height 35
click at [253, 137] on th "UP_Garan_D26_Baby Boy_Wonder Nation Members and Externals" at bounding box center [223, 125] width 109 height 35
click at [667, 159] on button "Edit Role" at bounding box center [667, 160] width 18 height 18
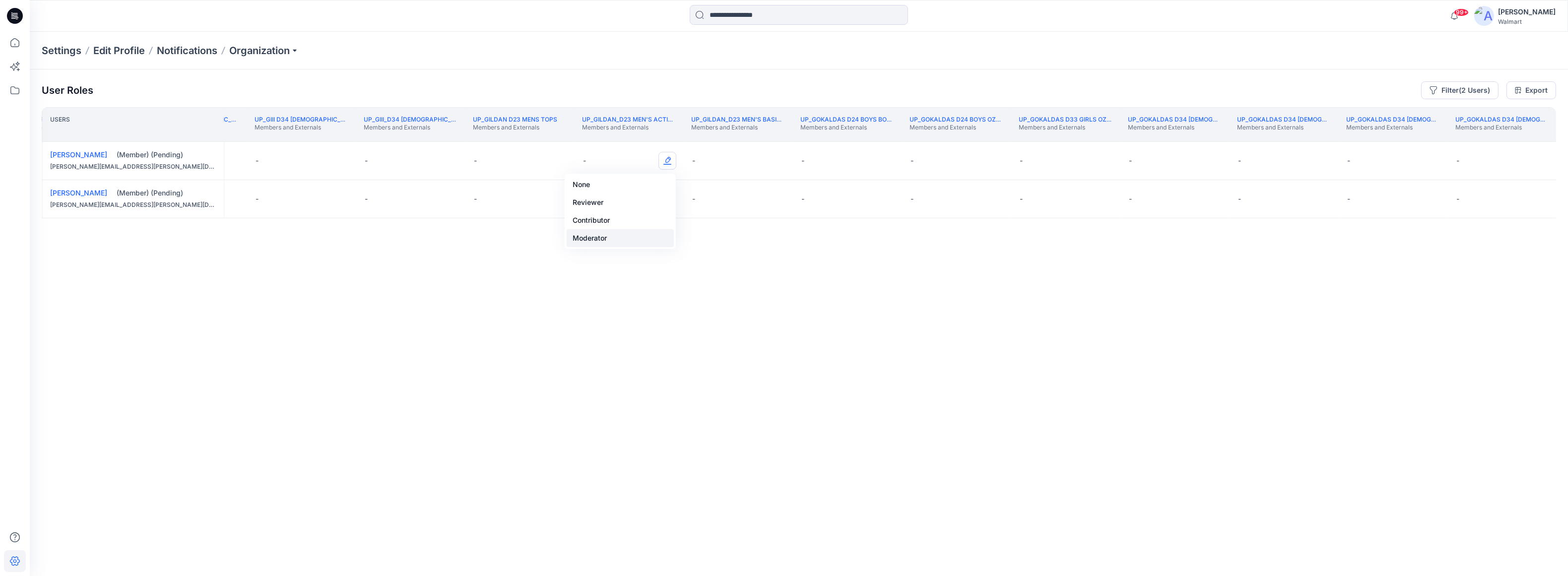
click at [612, 238] on button "Moderator" at bounding box center [620, 238] width 107 height 18
click at [666, 201] on button "Edit Role" at bounding box center [667, 199] width 18 height 18
click at [624, 276] on button "Moderator" at bounding box center [620, 276] width 107 height 18
click at [1169, 137] on th "UP_Gokaldas D34 Ladies Woven Tops Members and Externals" at bounding box center [1502, 125] width 109 height 35
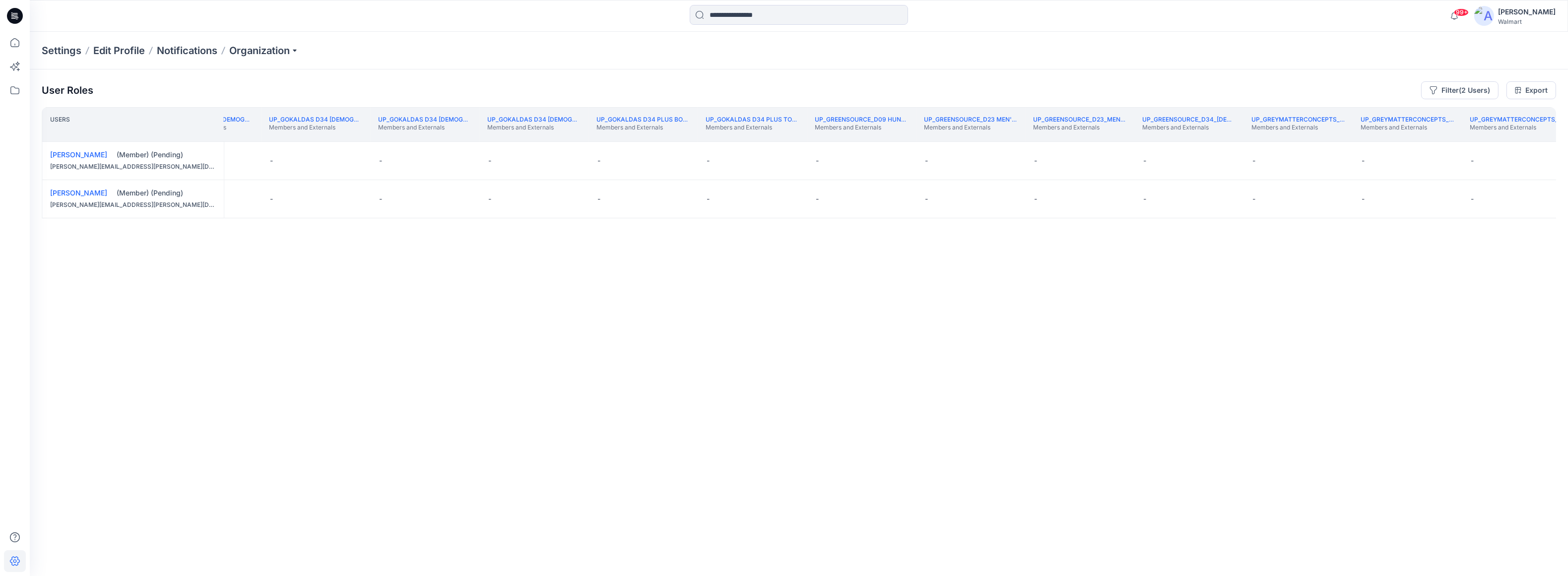
click at [1169, 137] on th "UP_Greymatterconcepts_D23 Men's Thermals Members and Externals" at bounding box center [1516, 125] width 109 height 35
click at [1169, 136] on th "UP_H.I.S._D26_Toddler Boy Members and Externals" at bounding box center [1551, 125] width 109 height 35
click at [1149, 157] on button "Edit Role" at bounding box center [1150, 160] width 18 height 18
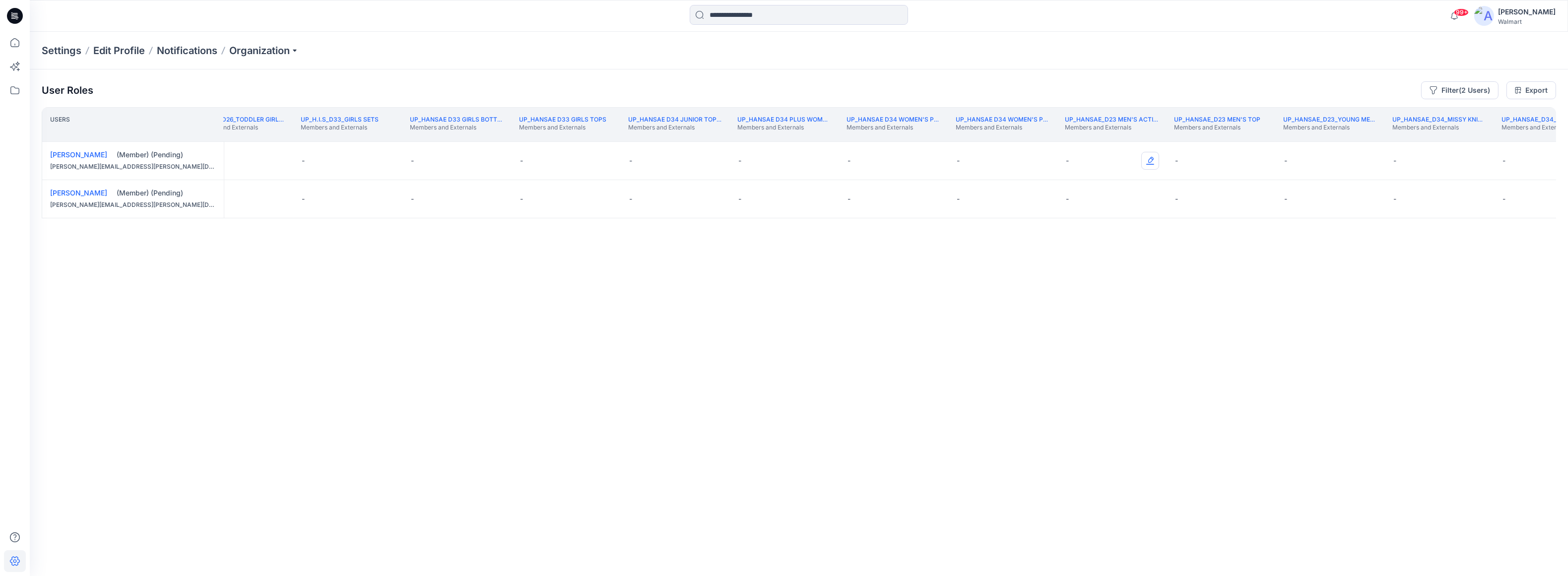
click at [1152, 159] on button "Edit Role" at bounding box center [1150, 160] width 18 height 18
click at [1118, 244] on button "Moderator" at bounding box center [1103, 238] width 107 height 18
click at [1152, 194] on button "Edit Role" at bounding box center [1150, 199] width 18 height 18
click at [1089, 278] on button "Moderator" at bounding box center [1103, 276] width 107 height 18
click at [1169, 139] on th "UP_Hansae_D34_Plus Missy Bottom Members and Externals" at bounding box center [1548, 125] width 109 height 35
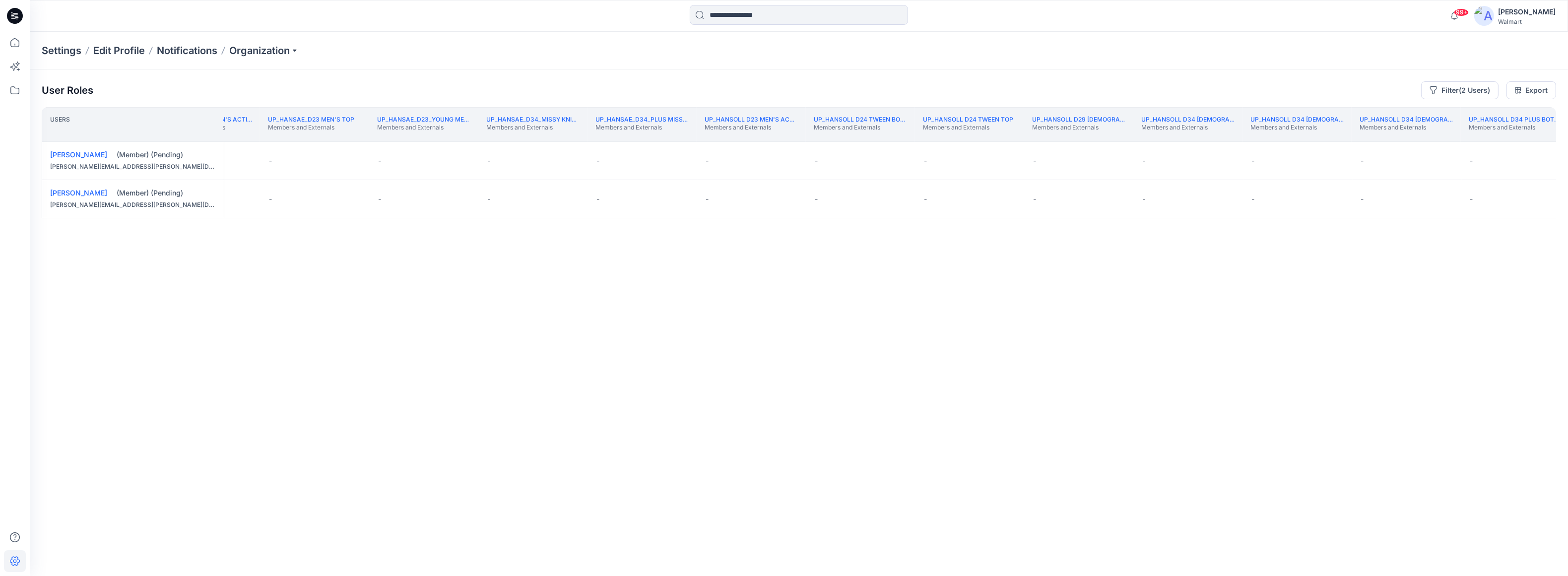
scroll to position [0, 212736]
click at [787, 161] on button "Edit Role" at bounding box center [786, 160] width 18 height 18
click at [740, 237] on button "Moderator" at bounding box center [740, 238] width 107 height 18
click at [786, 199] on button "Edit Role" at bounding box center [786, 199] width 18 height 18
click at [722, 277] on button "Moderator" at bounding box center [740, 276] width 107 height 18
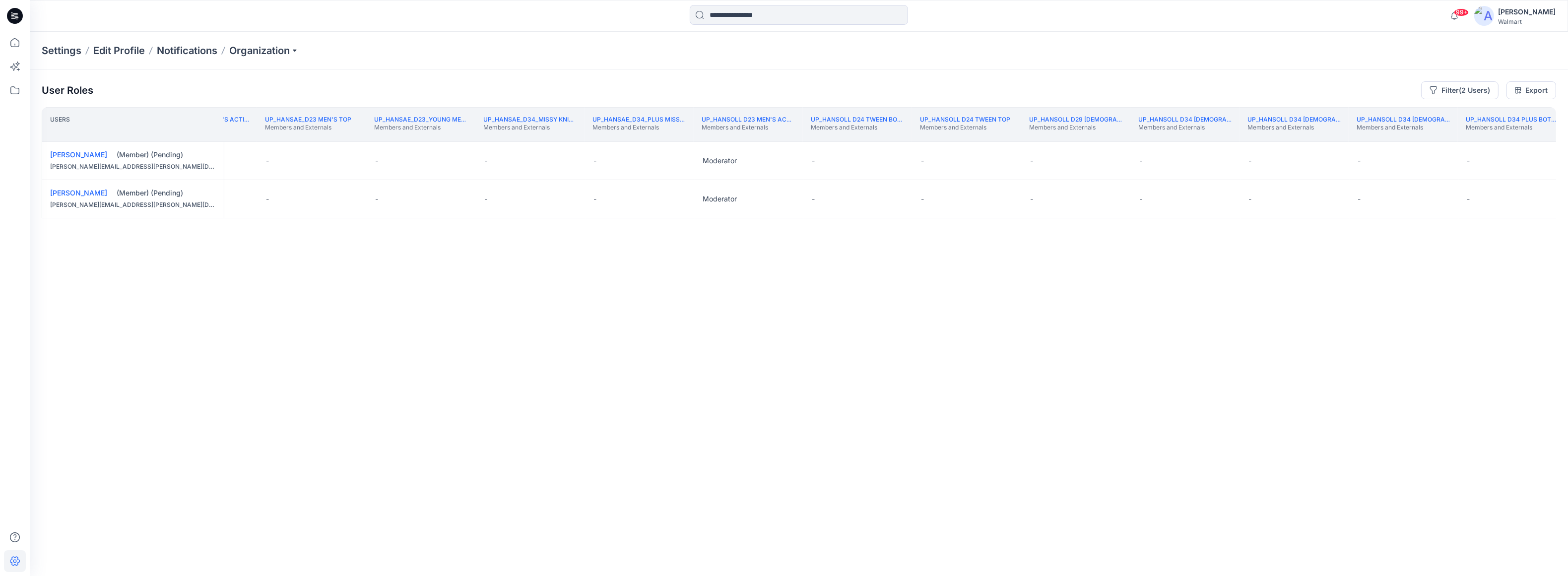
click at [1169, 137] on th "UP_Hansoll D34 Plus Bottoms Members and Externals" at bounding box center [1512, 125] width 109 height 35
click at [1169, 137] on th "UP_Hansoll_D26_Toddler Girl Members and Externals" at bounding box center [1518, 125] width 109 height 35
click at [876, 126] on icon "Join" at bounding box center [876, 124] width 8 height 8
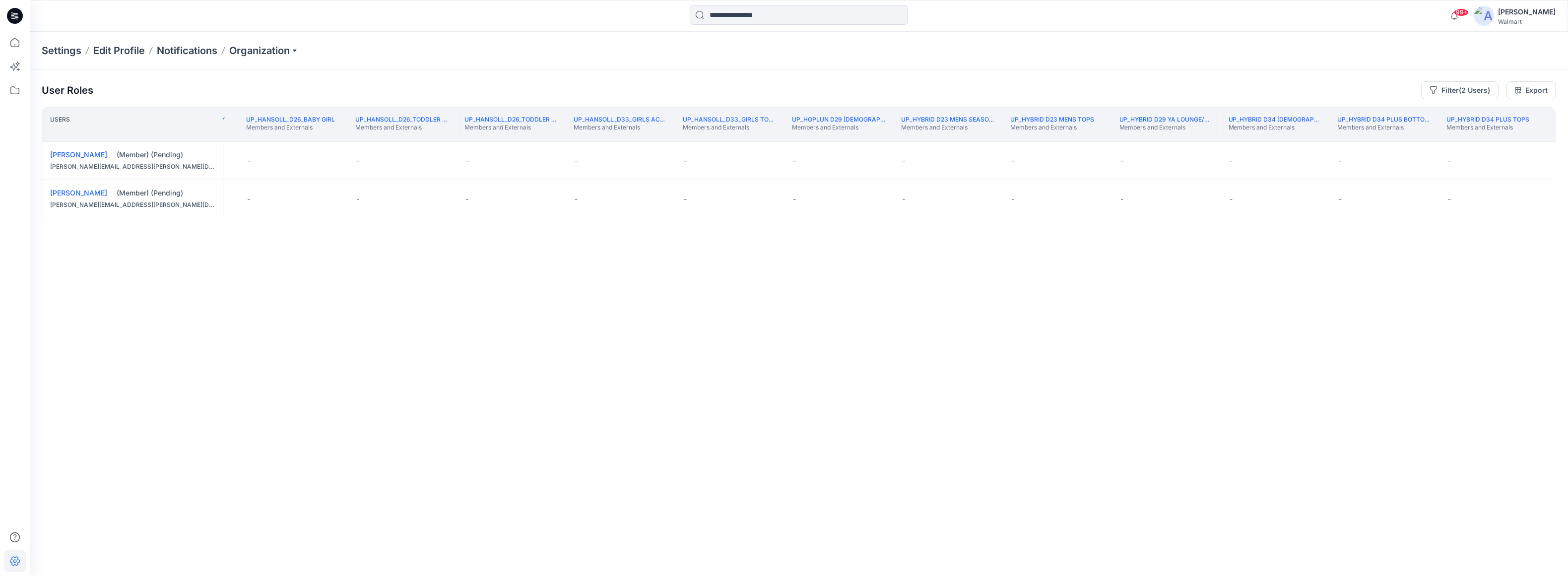
click at [1169, 135] on th "UP_Hybrid D34 Plus Tops Members and Externals" at bounding box center [1493, 125] width 109 height 35
click at [1063, 159] on button "Edit Role" at bounding box center [1061, 160] width 18 height 18
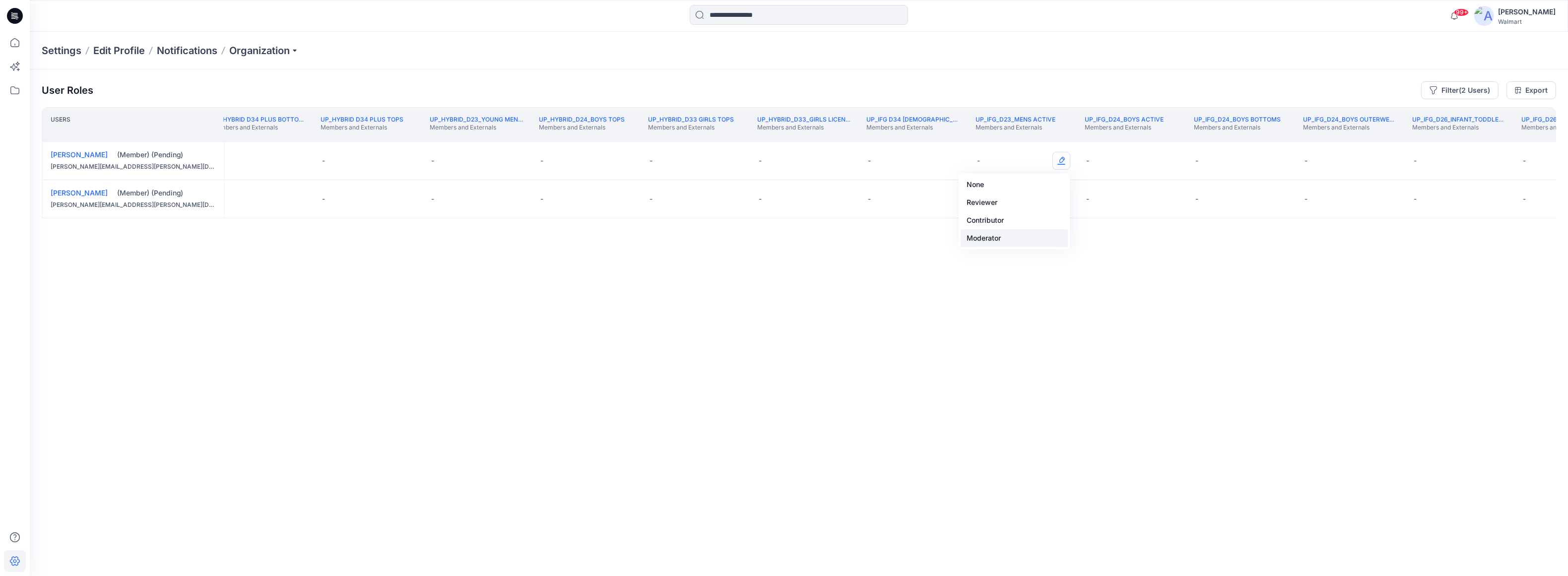
click at [986, 246] on div "None Reviewer Contributor Moderator" at bounding box center [1014, 211] width 111 height 75
click at [986, 244] on button "Moderator" at bounding box center [1014, 238] width 107 height 18
click at [1061, 201] on button "Edit Role" at bounding box center [1061, 199] width 18 height 18
click at [1011, 273] on button "Moderator" at bounding box center [1014, 276] width 107 height 18
click at [1169, 139] on th "UP_IFG_D26_Infant_Toddler Girl Members and Externals" at bounding box center [1568, 125] width 109 height 35
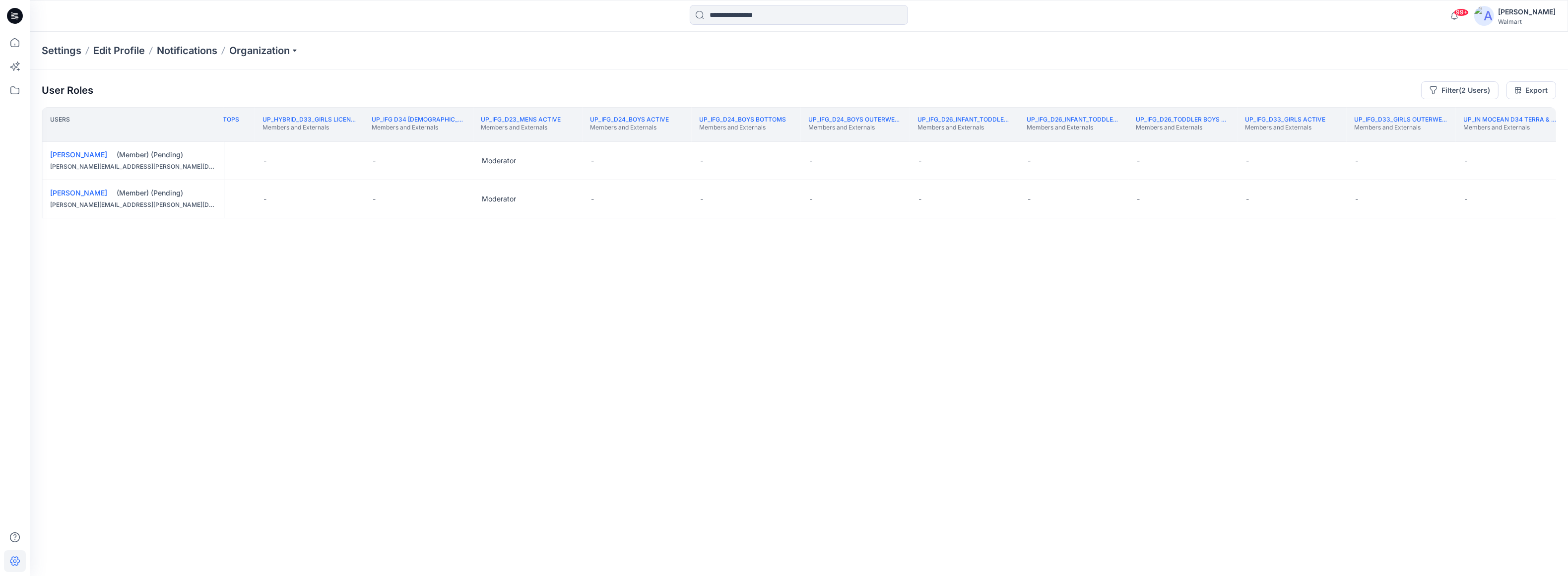
scroll to position [0, 216786]
click at [1169, 132] on div "UP_In Mocean D34 Time & Tru Swim Members and Externals" at bounding box center [1501, 124] width 93 height 18
click at [1169, 135] on th "UP_In Mocean_D23/D26/D33/D34_Family Swim Members and Externals" at bounding box center [1542, 125] width 109 height 35
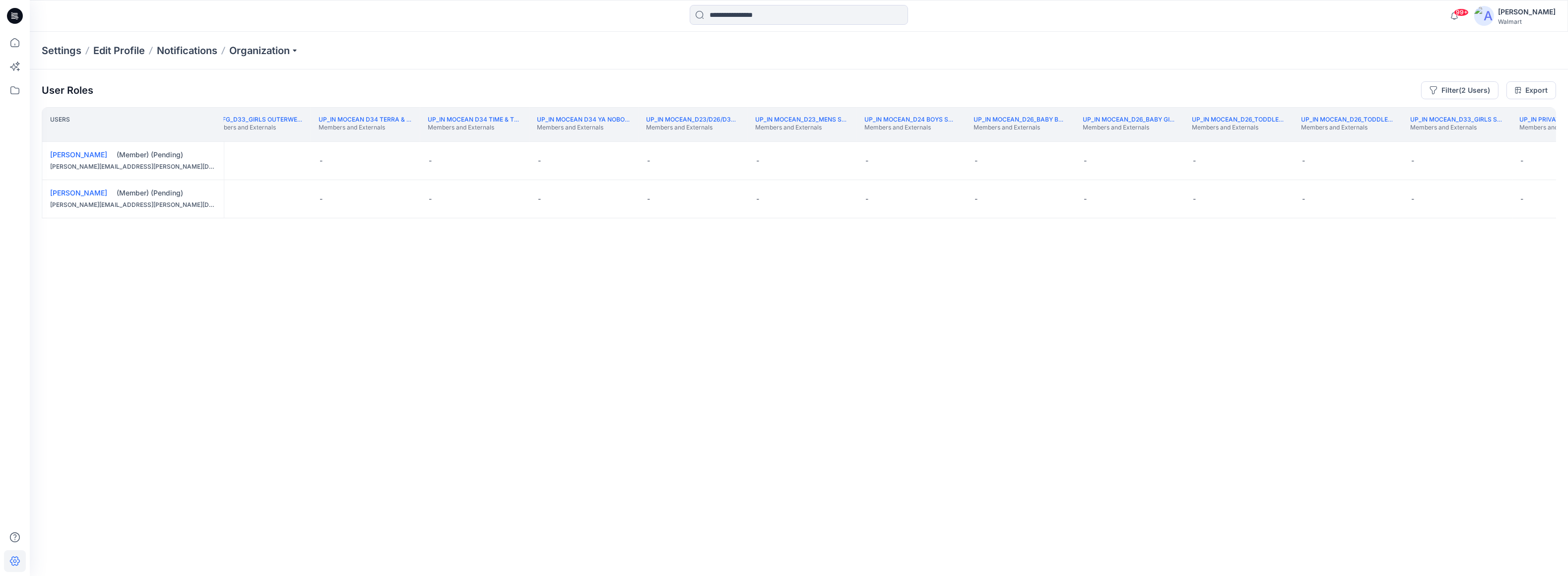
click at [1169, 140] on th "UP_In Private D34 Ladies TT Swim Members and Externals" at bounding box center [1566, 125] width 109 height 35
click at [1169, 139] on th "UP_Intradeco D33 Girls Basics Members and Externals" at bounding box center [1541, 125] width 109 height 35
click at [1169, 163] on button "Edit Role" at bounding box center [1455, 160] width 18 height 18
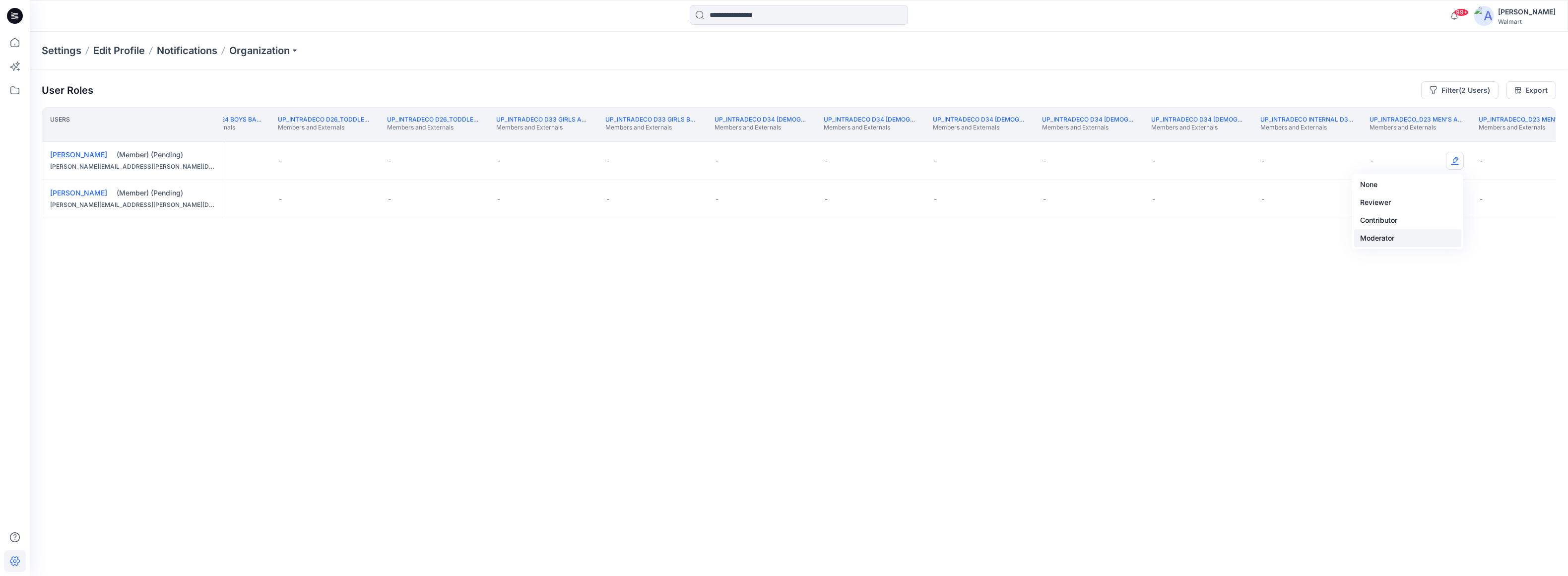
drag, startPoint x: 1416, startPoint y: 235, endPoint x: 1420, endPoint y: 239, distance: 5.7
click at [1169, 235] on button "Moderator" at bounding box center [1408, 238] width 107 height 18
click at [1169, 197] on button "Edit Role" at bounding box center [1455, 199] width 18 height 18
click at [1169, 276] on button "Moderator" at bounding box center [1408, 276] width 107 height 18
click at [1169, 137] on th "UP_Intradeco_D23 Men's Workwear Members and Externals" at bounding box center [1525, 125] width 109 height 35
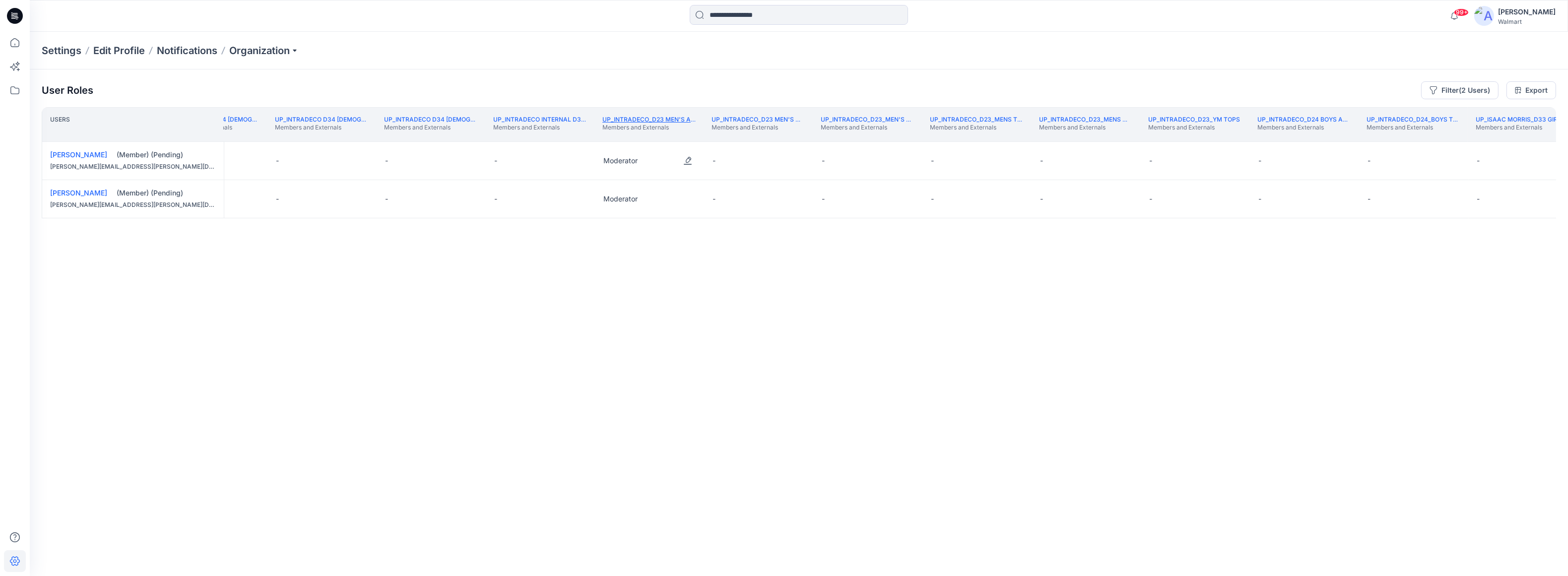
scroll to position [0, 220481]
click at [1169, 142] on div "-" at bounding box center [1520, 160] width 109 height 38
click at [1169, 134] on th "UP_Jay Jay Mills_D26_Toddler Girl Members and Externals" at bounding box center [1513, 125] width 109 height 35
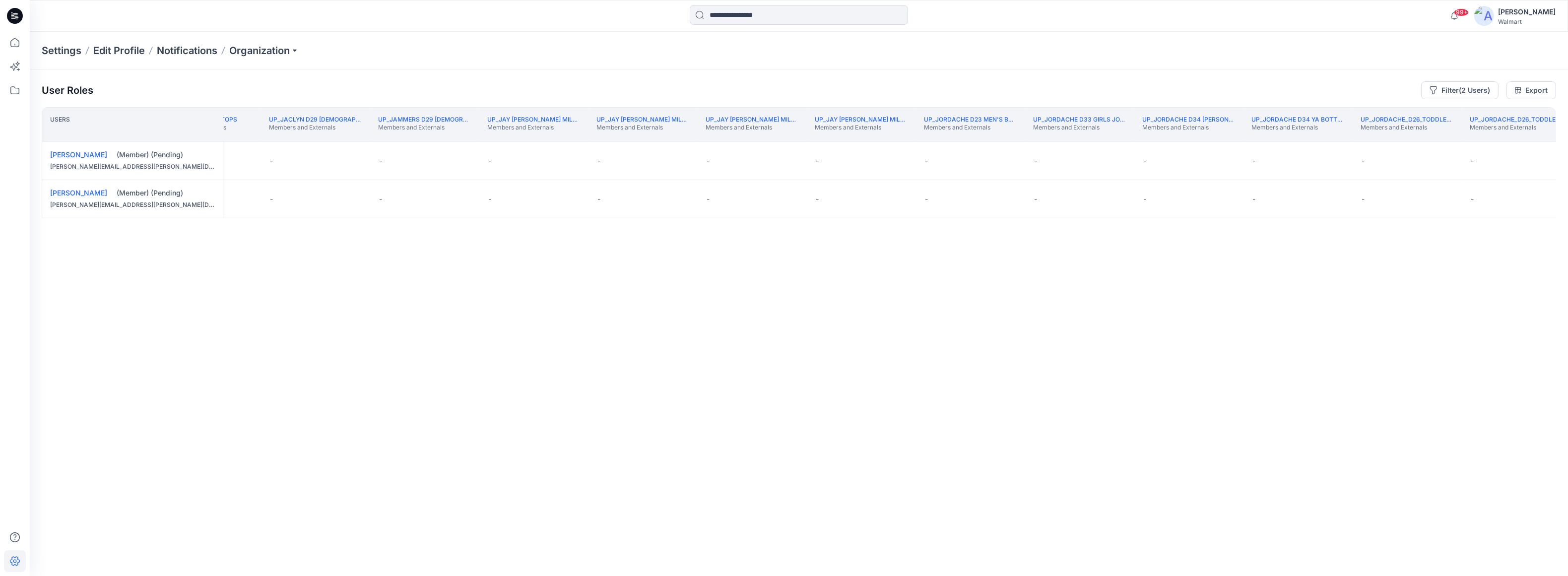
click at [1169, 135] on th "UP_Jordache_D26_Toddler Girls Members and Externals" at bounding box center [1516, 125] width 109 height 35
click at [1169, 140] on th "UP_Kalikow/Topstuff_D33_Girls Dresses Members and Externals" at bounding box center [1579, 125] width 109 height 35
click at [1169, 137] on th "UP_Komar_D24_Boys _Basics Members and Externals" at bounding box center [1525, 125] width 109 height 35
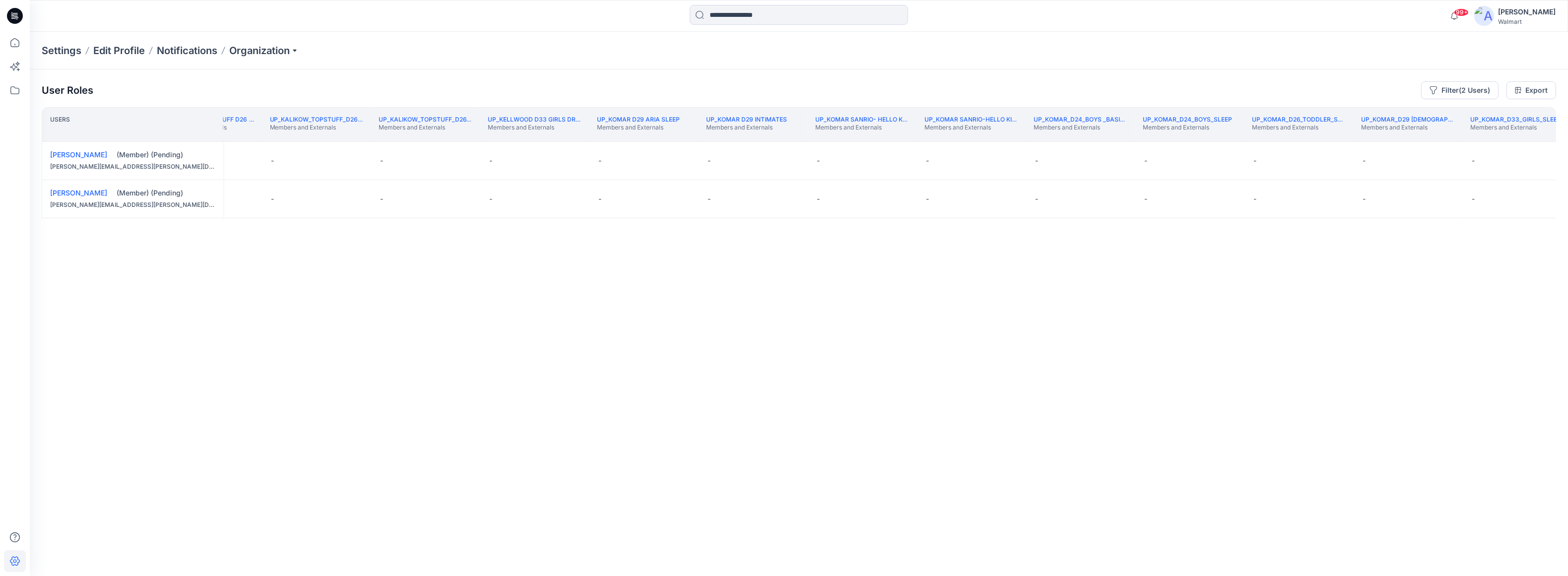
scroll to position [0, 224590]
click at [1169, 135] on th "UP_Land N Sea D34 Ladies Jackets/Blazers Members and Externals" at bounding box center [1557, 125] width 109 height 35
click at [1169, 139] on th "UP_Land N Sea_D35_Plus Bottoms Members and Externals" at bounding box center [1510, 125] width 109 height 35
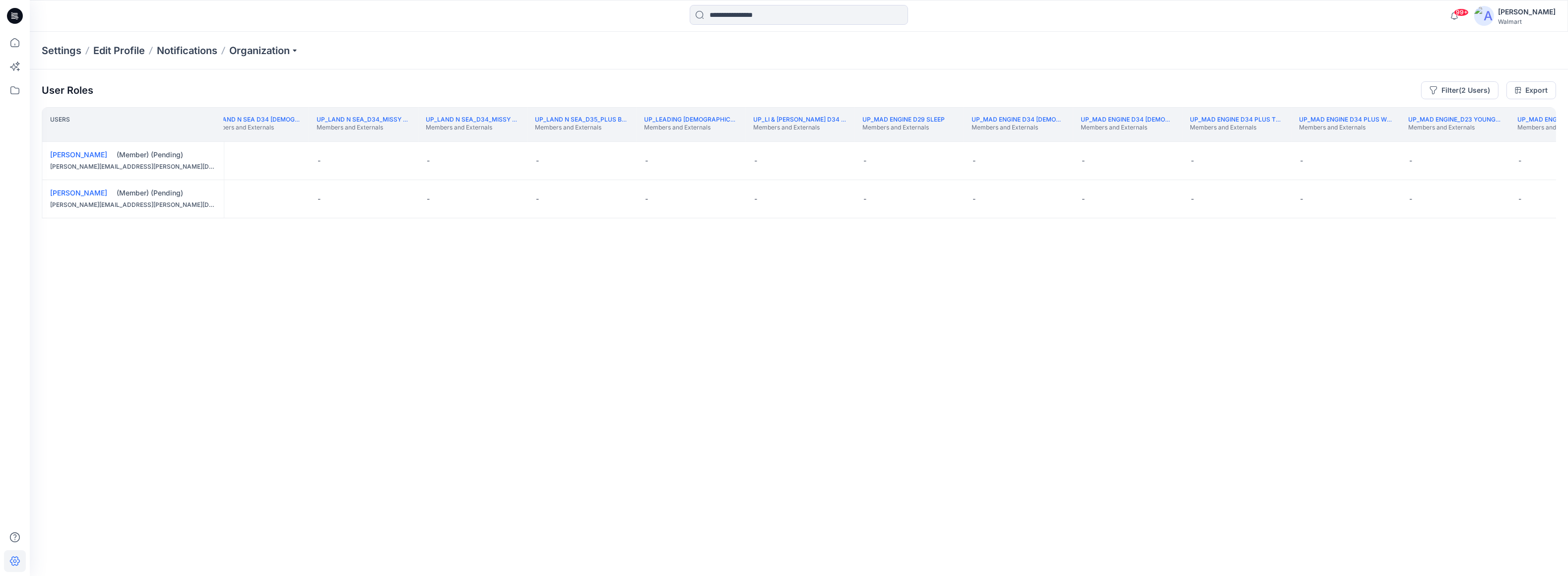
click at [1169, 139] on th "UP_MAD ENGINE_D23 YOUNG MENS TOPS Members and Externals" at bounding box center [1564, 125] width 109 height 35
click at [1169, 137] on th "UP_Major Label D24 Boys Tops Members and Externals" at bounding box center [1507, 125] width 109 height 35
click at [1032, 162] on button "Edit Role" at bounding box center [1028, 160] width 18 height 18
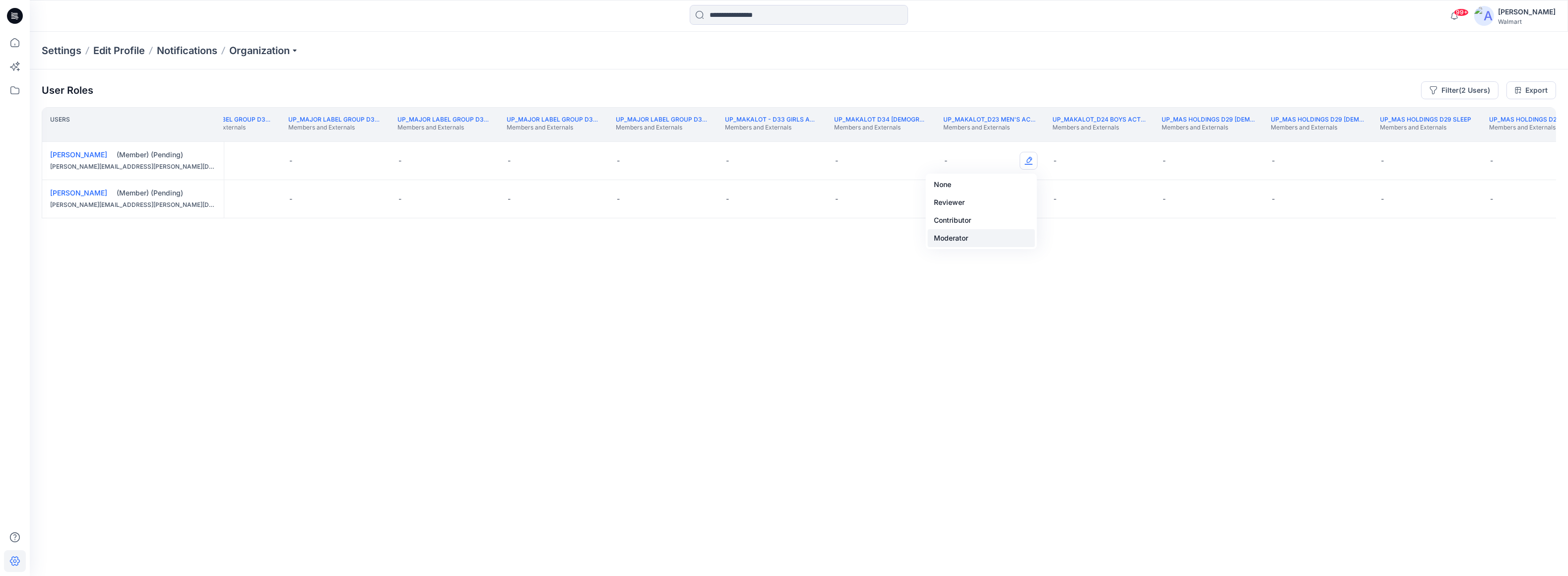
click at [1008, 244] on button "Moderator" at bounding box center [982, 238] width 107 height 18
click at [1025, 194] on button "Edit Role" at bounding box center [1028, 199] width 18 height 18
click at [986, 283] on button "Moderator" at bounding box center [982, 276] width 107 height 18
click at [1169, 138] on th "UP_MAS Holdings D29 TIME & TRU MATERNITY Members and Externals" at bounding box center [1535, 125] width 109 height 35
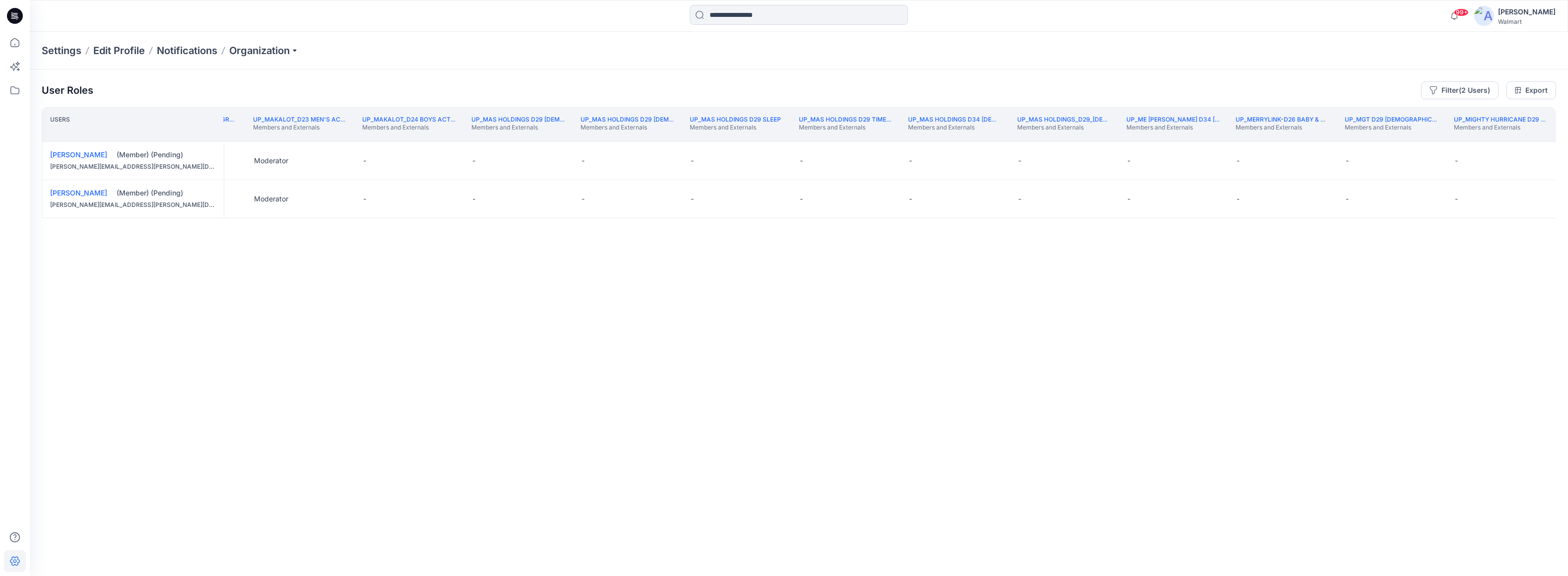
scroll to position [0, 229035]
click at [1169, 138] on th "UP_Mighty Hurricane D29 Ladies Sleep Members and Externals" at bounding box center [1479, 125] width 109 height 35
click at [1169, 136] on th "UP_Mighty Hurricane D29 Ladies Sleep Members and Externals" at bounding box center [1479, 125] width 109 height 35
click at [1169, 135] on th "UP_Miken_D33_Tween Girls Swim Members and Externals" at bounding box center [1520, 125] width 109 height 35
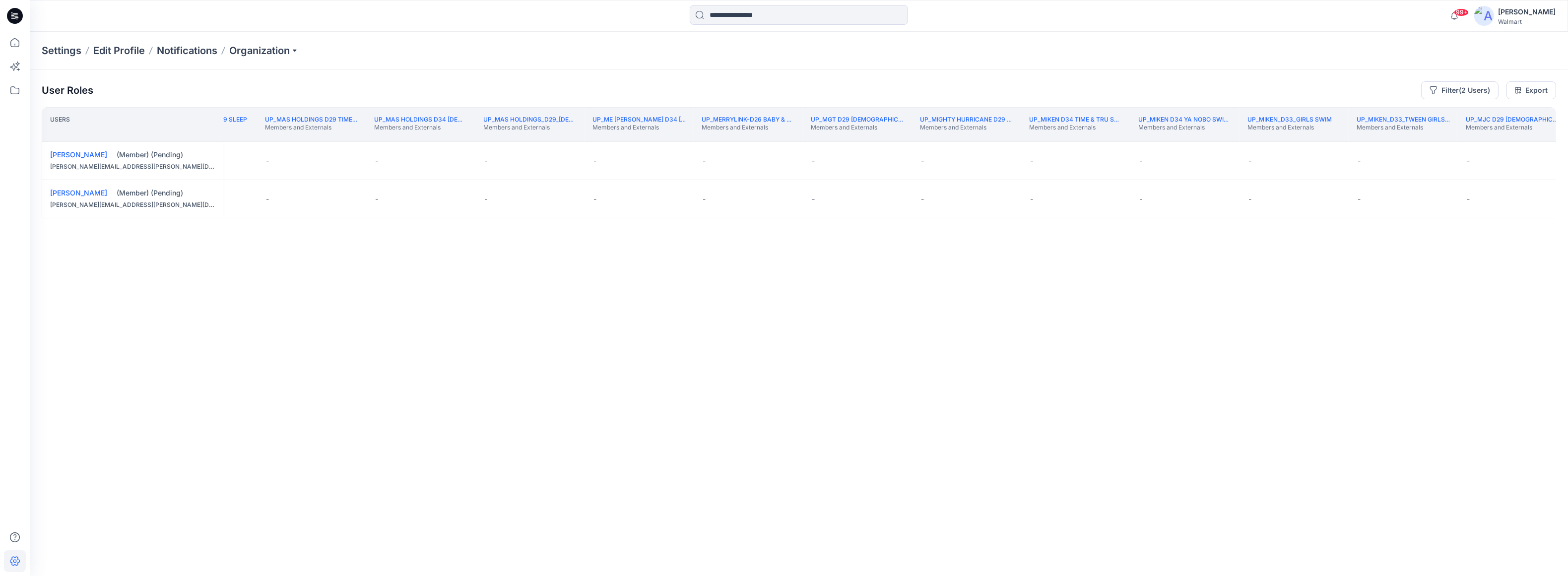
scroll to position [0, 229668]
click at [1169, 135] on th "UP_Moret Group D34 Ladies Active Members and Externals" at bounding box center [1502, 125] width 109 height 35
click at [1169, 135] on th "UP_Nanjing_D34_Plus Tops Members and Externals" at bounding box center [1505, 125] width 109 height 35
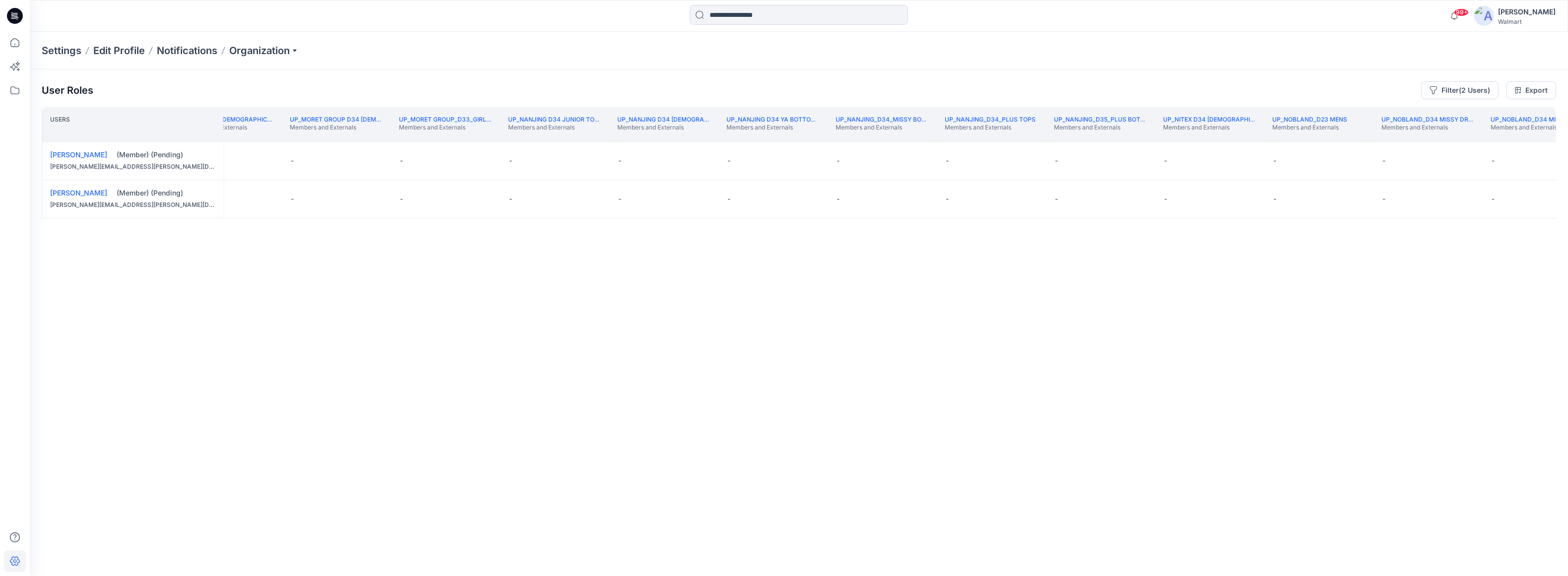
click at [1169, 137] on th "UP_Nobland_D34 Missy Knit Tops Members and Externals" at bounding box center [1537, 125] width 109 height 35
click at [1169, 137] on th "UP_NYC Alliance D34 Ladies Sweaters Members and Externals" at bounding box center [1532, 125] width 109 height 35
click at [1169, 137] on th "UP_One Step Up D34 Junior Tops Members and Externals" at bounding box center [1508, 125] width 109 height 35
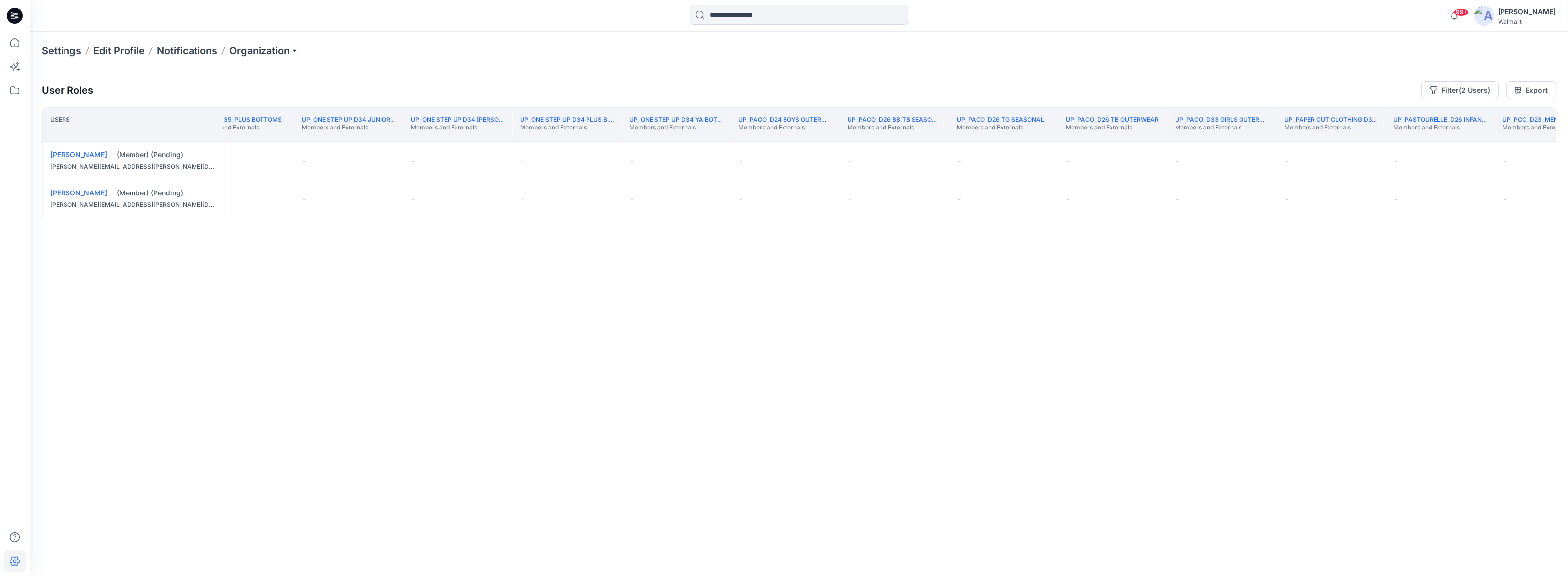
scroll to position [0, 234429]
click at [1169, 134] on th "UP_PCC_D23_Mens Bottoms Members and Externals" at bounding box center [1544, 125] width 109 height 35
click at [1169, 137] on th "UP_PDP (FRC) D24 Boys Swim Members and Externals" at bounding box center [1498, 125] width 109 height 35
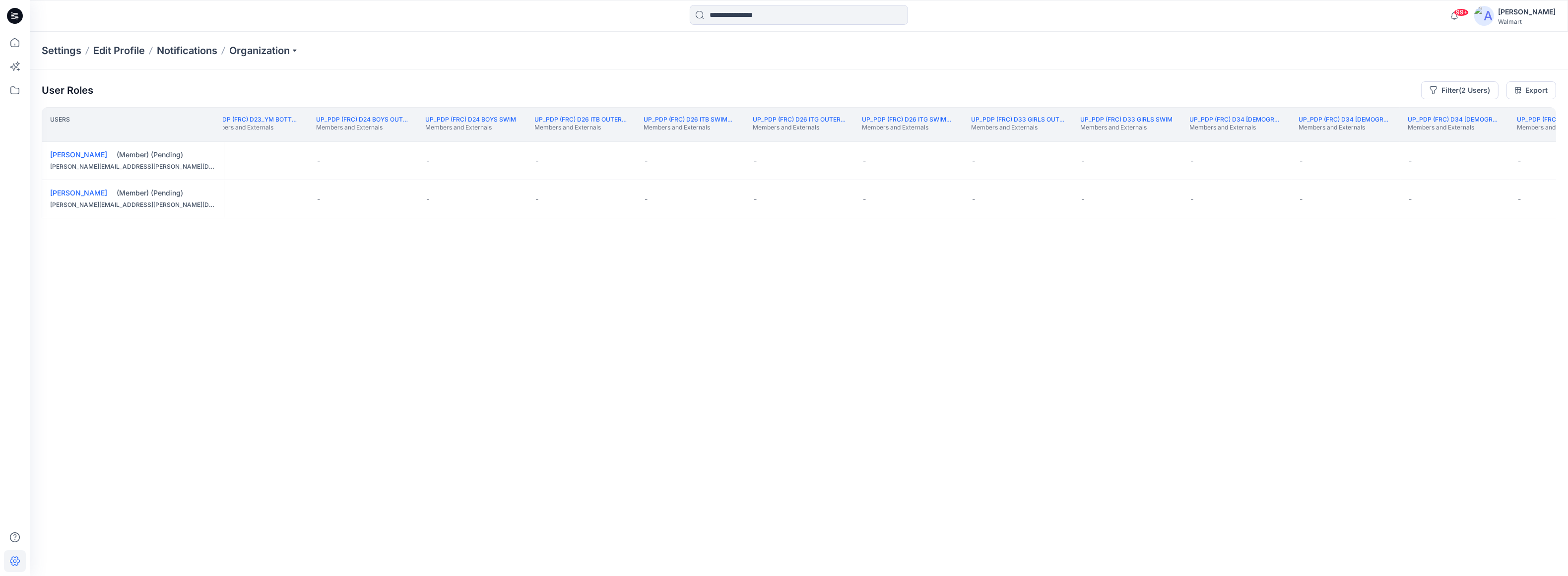
click at [1169, 133] on div "UP_PDP (FRC) D34 Ladies Woven Tops Members and Externals" at bounding box center [1563, 124] width 93 height 18
click at [1169, 139] on th "UP_PDS Far-East D34 Ladies Jackets Members and Externals" at bounding box center [1498, 125] width 109 height 35
click at [1169, 138] on th "UP_Planet Gold D34 YA Tops Members and Externals" at bounding box center [1505, 125] width 109 height 35
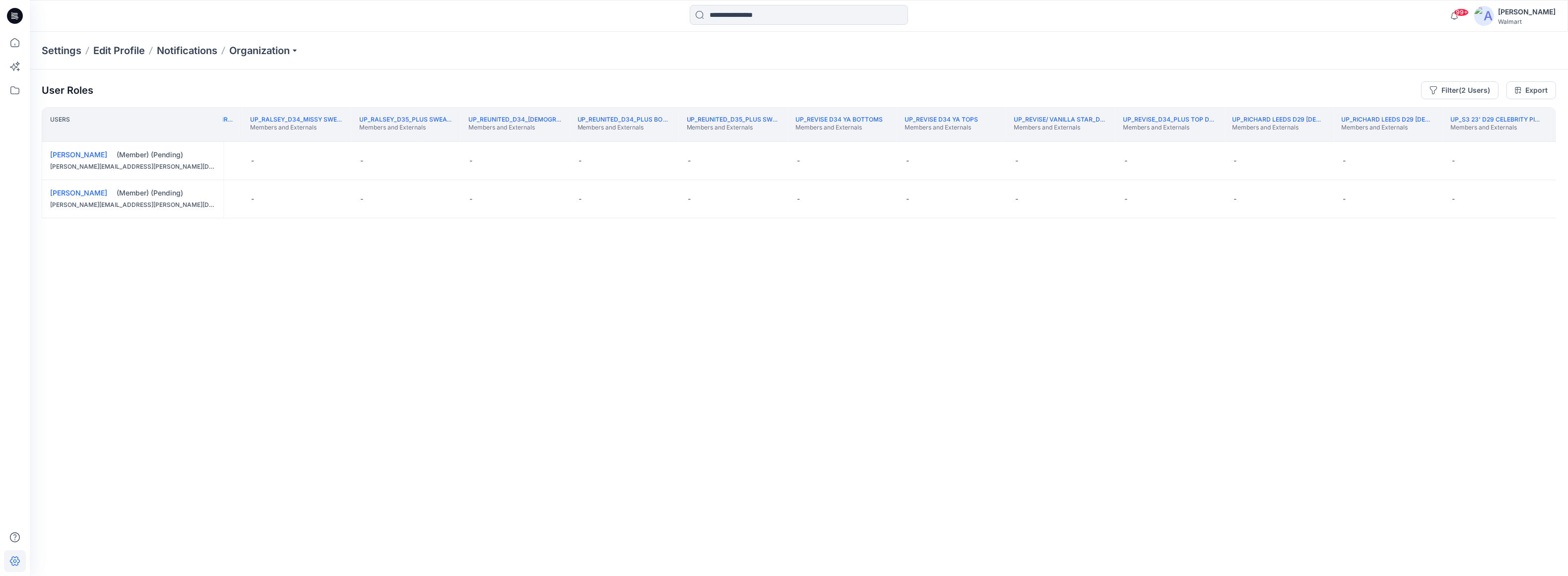
scroll to position [0, 241068]
click at [1169, 136] on th "UP_S3 FYE 2023 D34 Ladies Active - Walmart Internal Collection" at bounding box center [1564, 125] width 109 height 35
click at [719, 159] on button "Edit Role" at bounding box center [717, 160] width 18 height 18
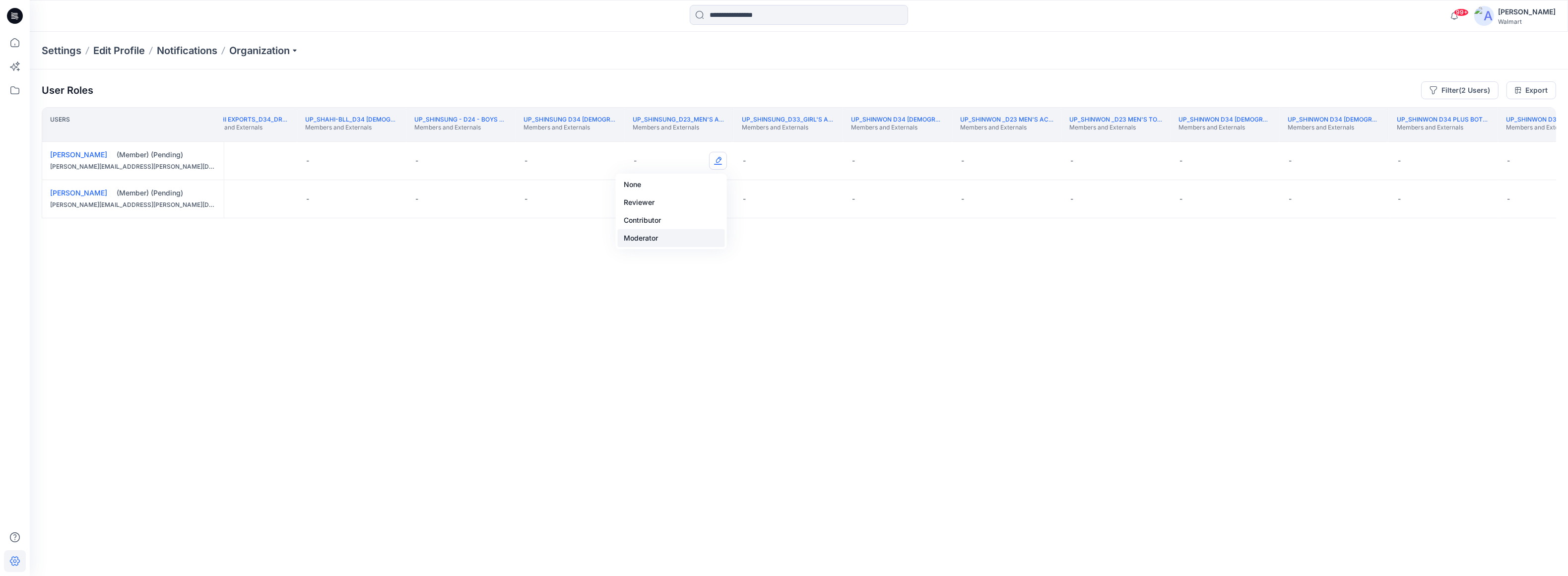
click at [658, 236] on button "Moderator" at bounding box center [671, 238] width 107 height 18
click at [719, 201] on button "Edit Role" at bounding box center [717, 199] width 18 height 18
click at [667, 280] on button "Moderator" at bounding box center [671, 276] width 107 height 18
click at [1047, 159] on button "Edit Role" at bounding box center [1045, 160] width 18 height 18
drag, startPoint x: 1002, startPoint y: 235, endPoint x: 1010, endPoint y: 251, distance: 17.9
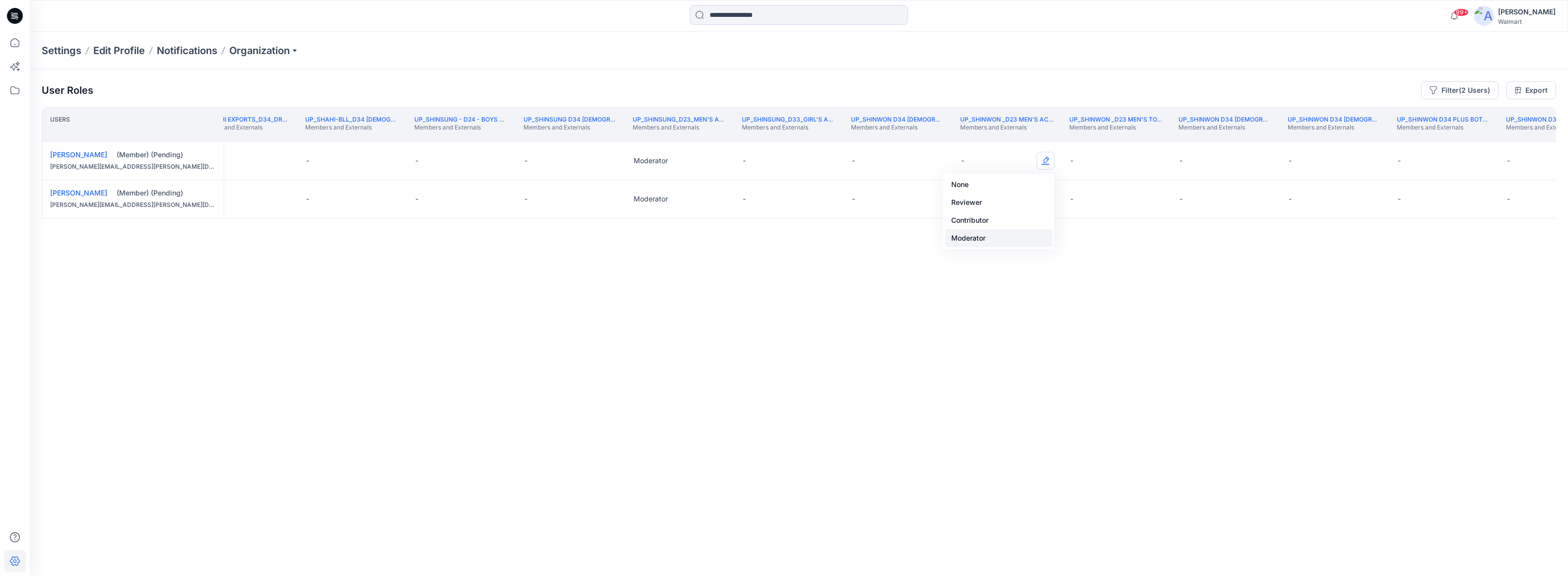
click at [1002, 235] on button "Moderator" at bounding box center [999, 238] width 107 height 18
click at [1048, 199] on button "Edit Role" at bounding box center [1045, 199] width 18 height 18
click at [990, 280] on button "Moderator" at bounding box center [999, 276] width 107 height 18
click at [1169, 135] on th "UP_Shinwon D34 Plus Tops & Dresses Members and Externals" at bounding box center [1552, 125] width 109 height 35
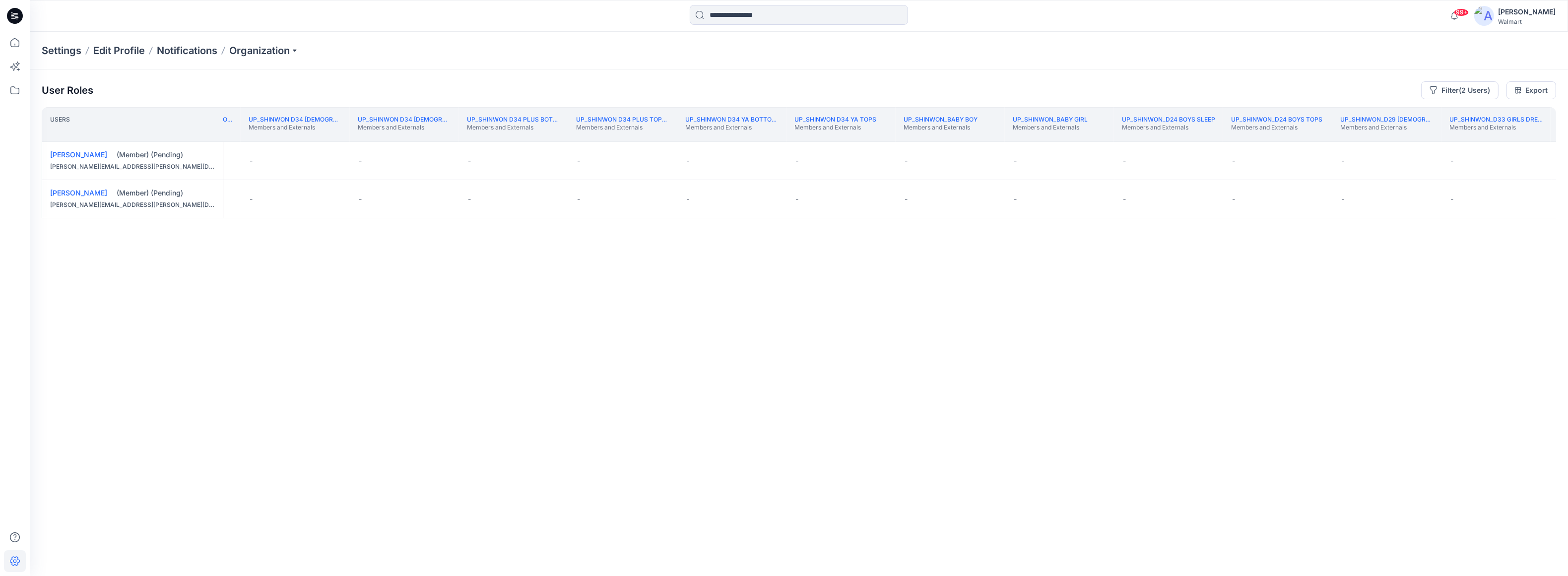
scroll to position [0, 248042]
click at [1169, 132] on th "UP_Shinwon_D33_Girls_Bottoms & Active Members and Externals" at bounding box center [1577, 125] width 109 height 35
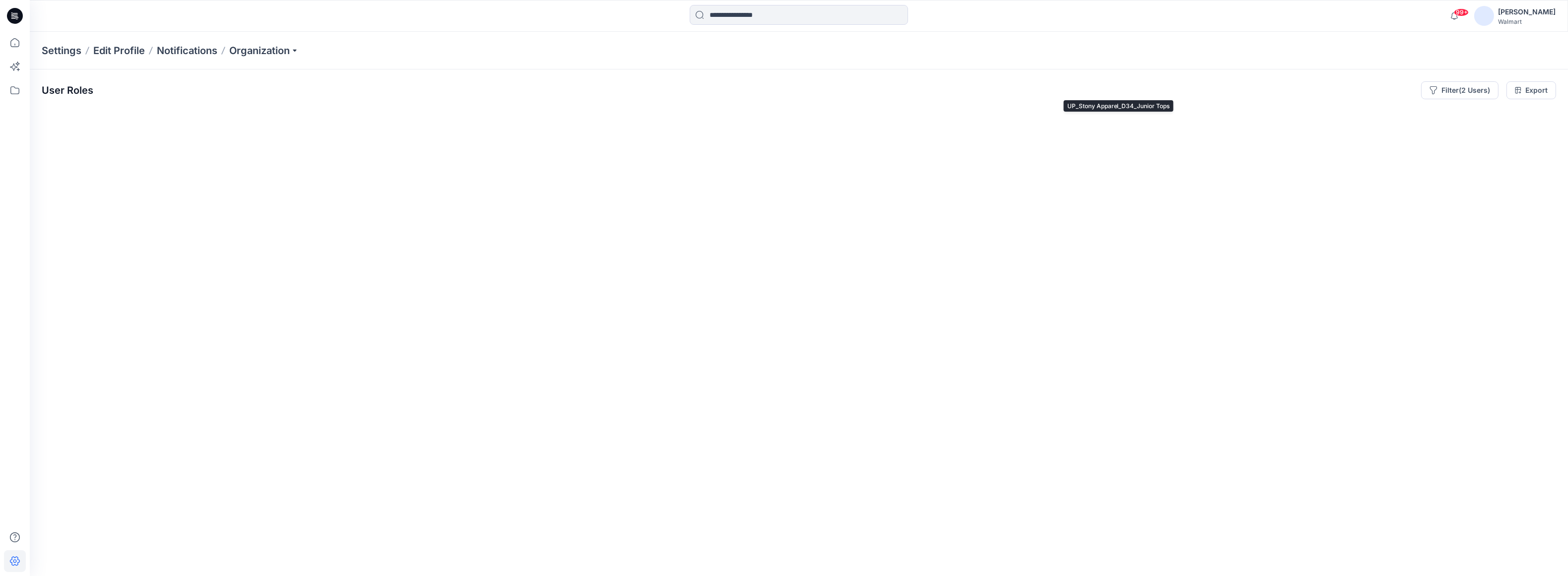
scroll to position [0, 249168]
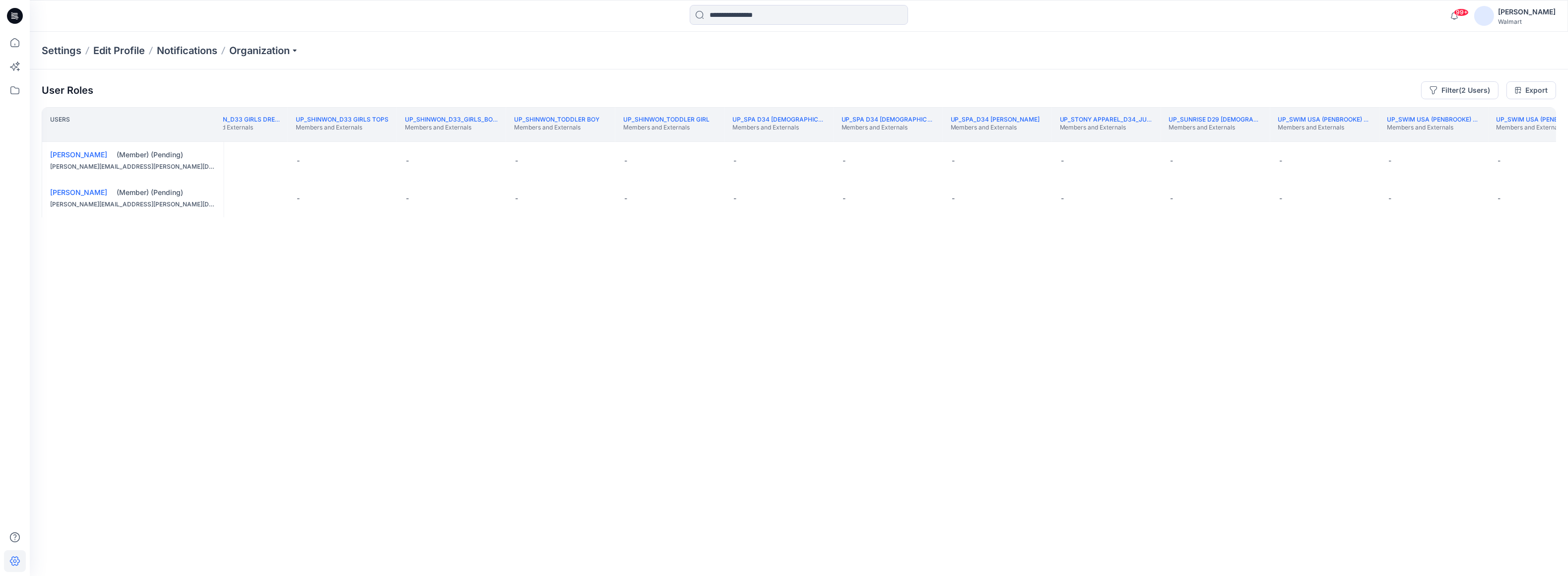
click at [1545, 136] on th "UP_Swim USA (Penbrooke) D34 Time & Tru Swim Members and Externals" at bounding box center [1543, 125] width 109 height 35
click at [1538, 134] on th "UP_Tefron_D29_JOYSPUN Maternity Members and Externals" at bounding box center [1528, 125] width 109 height 35
click at [1525, 140] on th "UP_Topson Downs D34 YA Tops, Dresses and Sets Members and Externals" at bounding box center [1541, 125] width 109 height 35
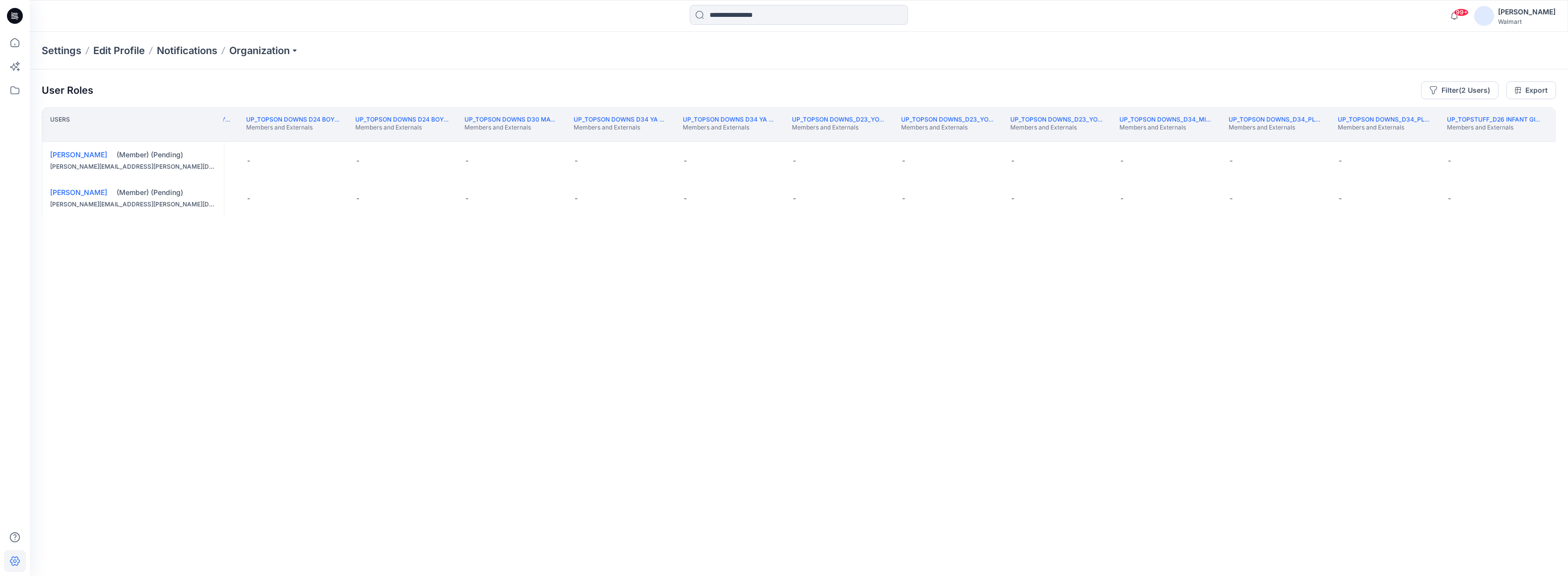
scroll to position [0, 251894]
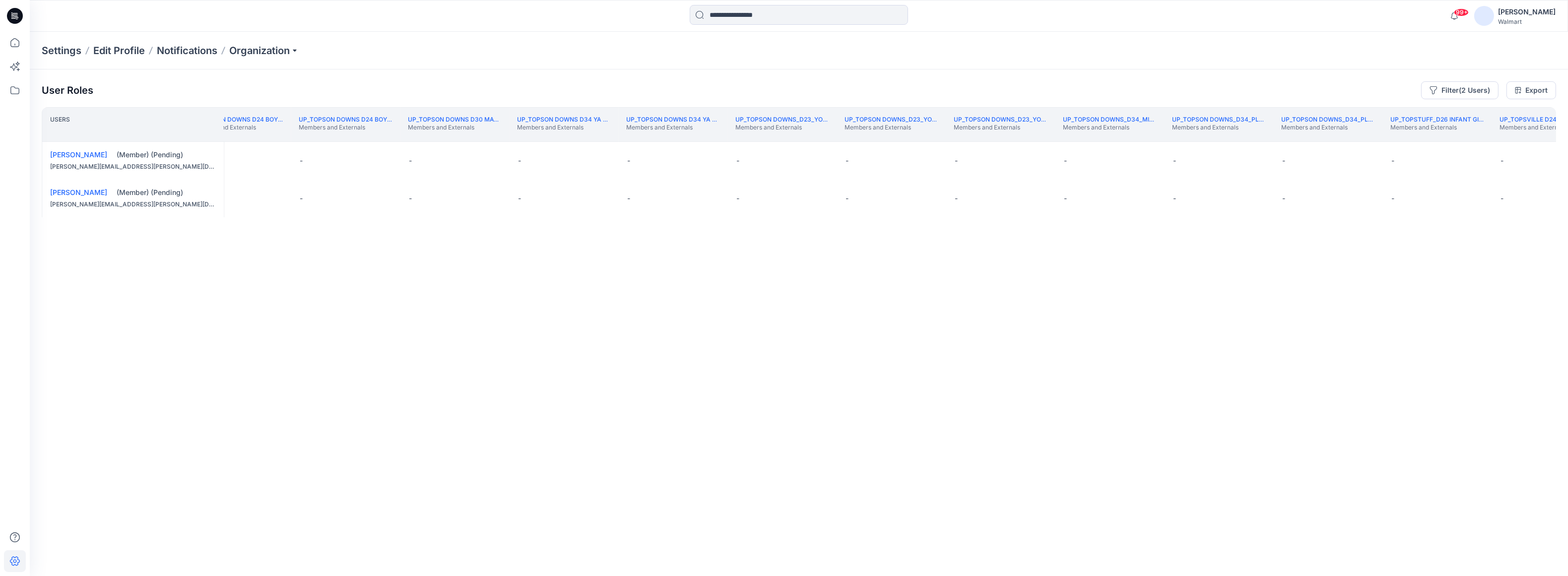
click at [1513, 136] on th "UP_Topsville D24 Boys Outerwear Members and Externals" at bounding box center [1546, 125] width 109 height 35
click at [1530, 132] on p "Members and Externals" at bounding box center [1559, 127] width 93 height 8
click at [1462, 135] on th "UP_Topsville_D34_[DEMOGRAPHIC_DATA] Outerwear Members and Externals" at bounding box center [1464, 125] width 109 height 35
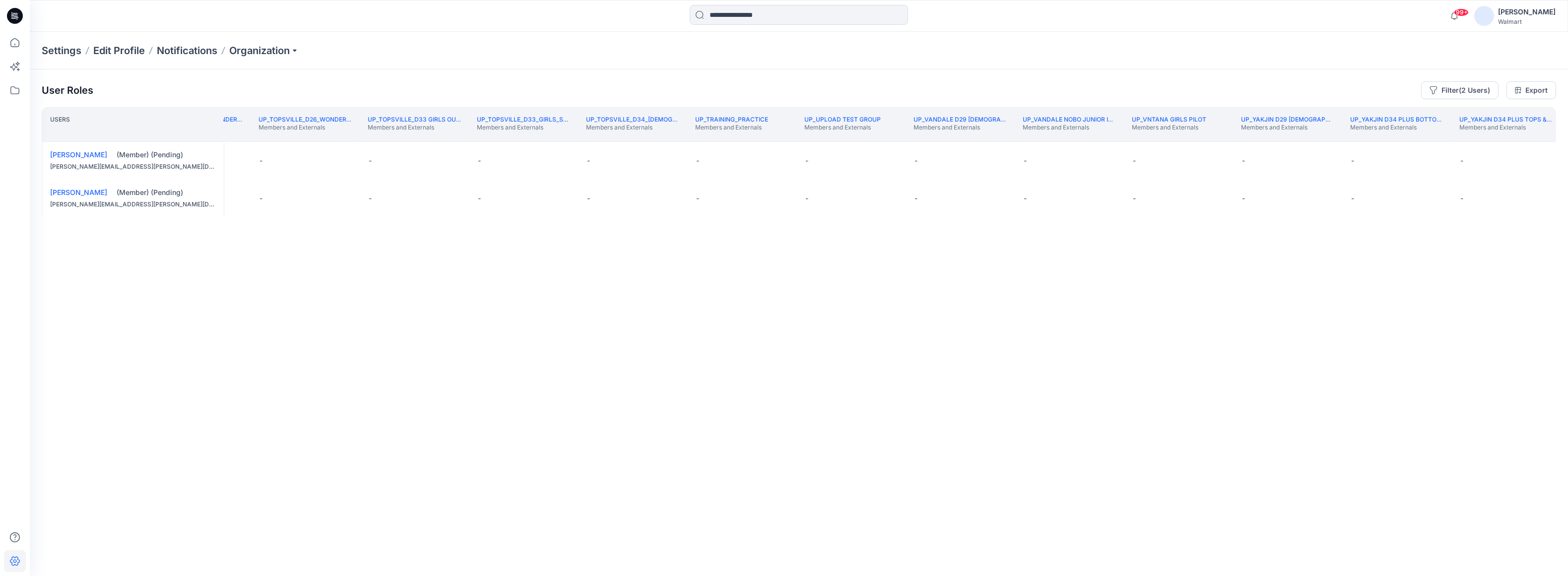
scroll to position [0, 254482]
click at [1537, 139] on th "UP_Yakjin_D24_Boys Members and Externals" at bounding box center [1577, 125] width 109 height 35
click at [1487, 90] on button "Filter (2 Users)" at bounding box center [1460, 90] width 78 height 18
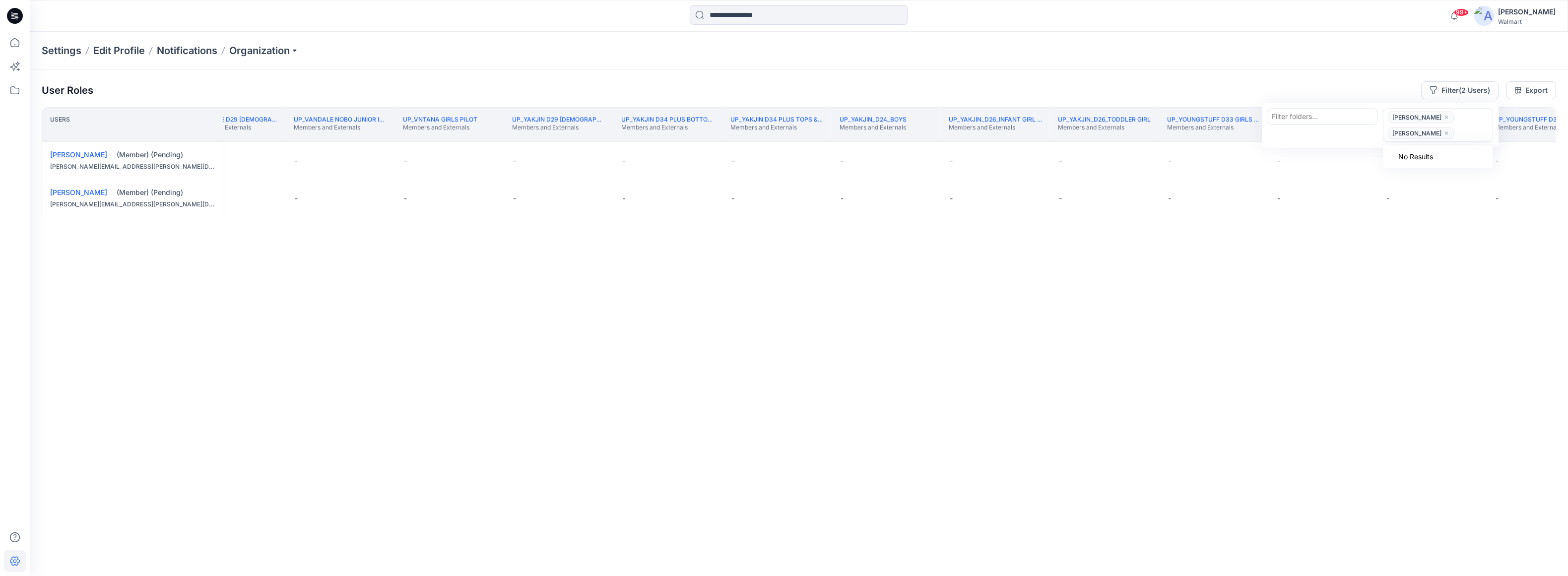
click at [1451, 117] on div "[PERSON_NAME] [PERSON_NAME]" at bounding box center [1436, 125] width 106 height 32
type input "******"
click at [1454, 165] on p "[PERSON_NAME]" at bounding box center [1435, 159] width 57 height 13
click at [1381, 58] on div "Settings Edit Profile Notifications Organization" at bounding box center [799, 51] width 1538 height 38
click at [1536, 142] on div "-" at bounding box center [1542, 160] width 109 height 38
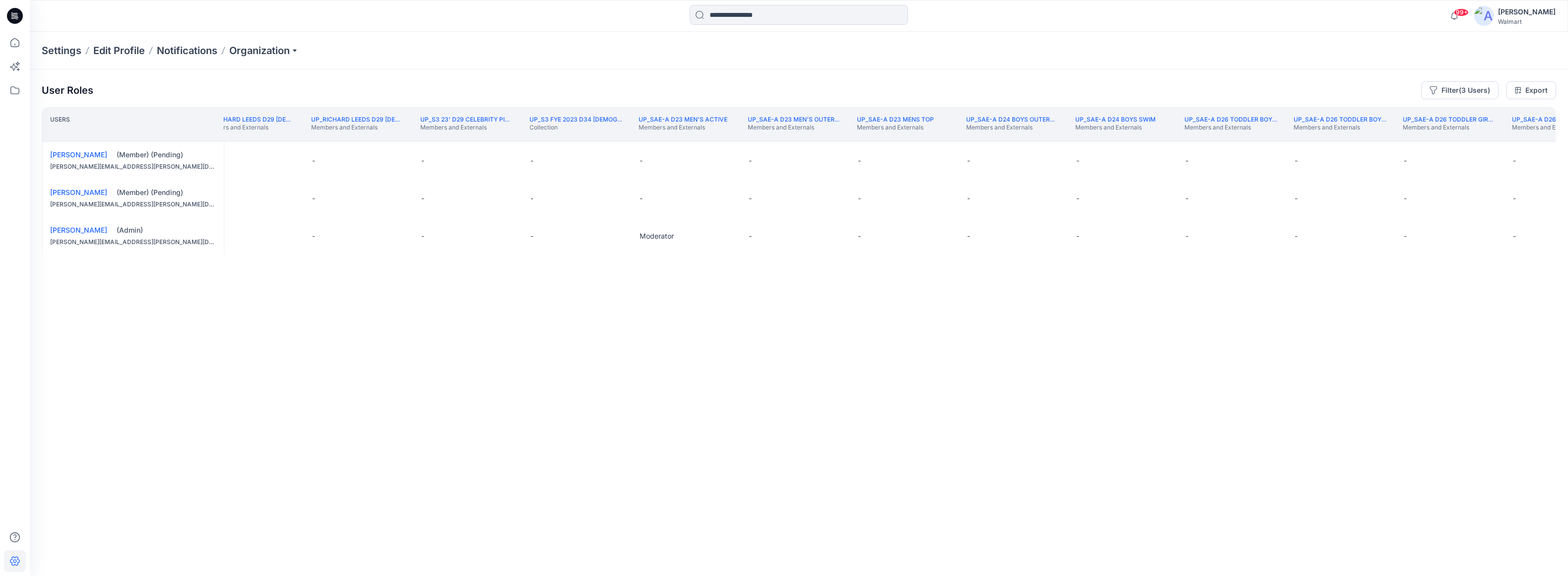
scroll to position [0, 242036]
click at [744, 158] on button "Edit Role" at bounding box center [744, 160] width 18 height 18
click at [715, 234] on button "Moderator" at bounding box center [698, 238] width 107 height 18
click at [744, 196] on button "Edit Role" at bounding box center [744, 198] width 18 height 18
click at [695, 275] on button "Moderator" at bounding box center [698, 276] width 107 height 18
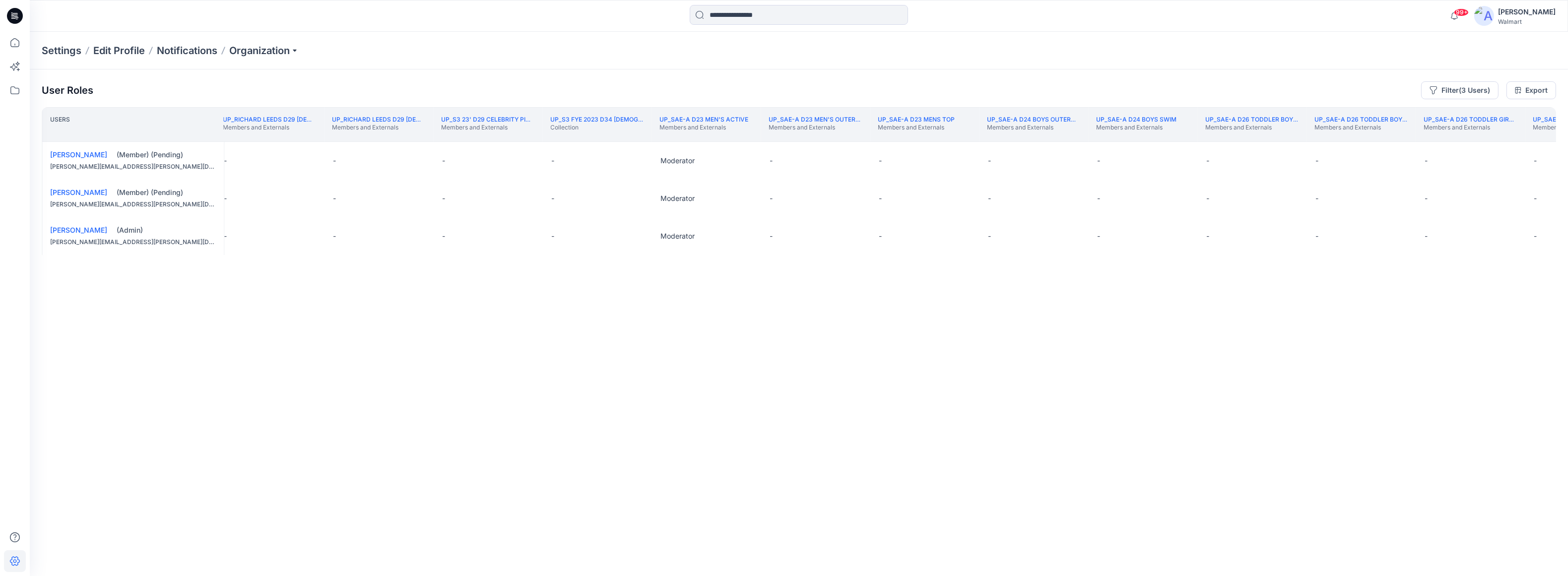
click at [253, 139] on th "UP_Richard Leeds D29 [DEMOGRAPHIC_DATA] Fashion Sleep Members and Externals" at bounding box center [269, 125] width 109 height 35
click at [242, 137] on th "UP_Planet Gold D34 YA Bottoms Members and Externals" at bounding box center [189, 125] width 109 height 35
click at [277, 139] on th "UP_PDP D34 [DEMOGRAPHIC_DATA] Outerwear Members and Externals" at bounding box center [300, 125] width 109 height 35
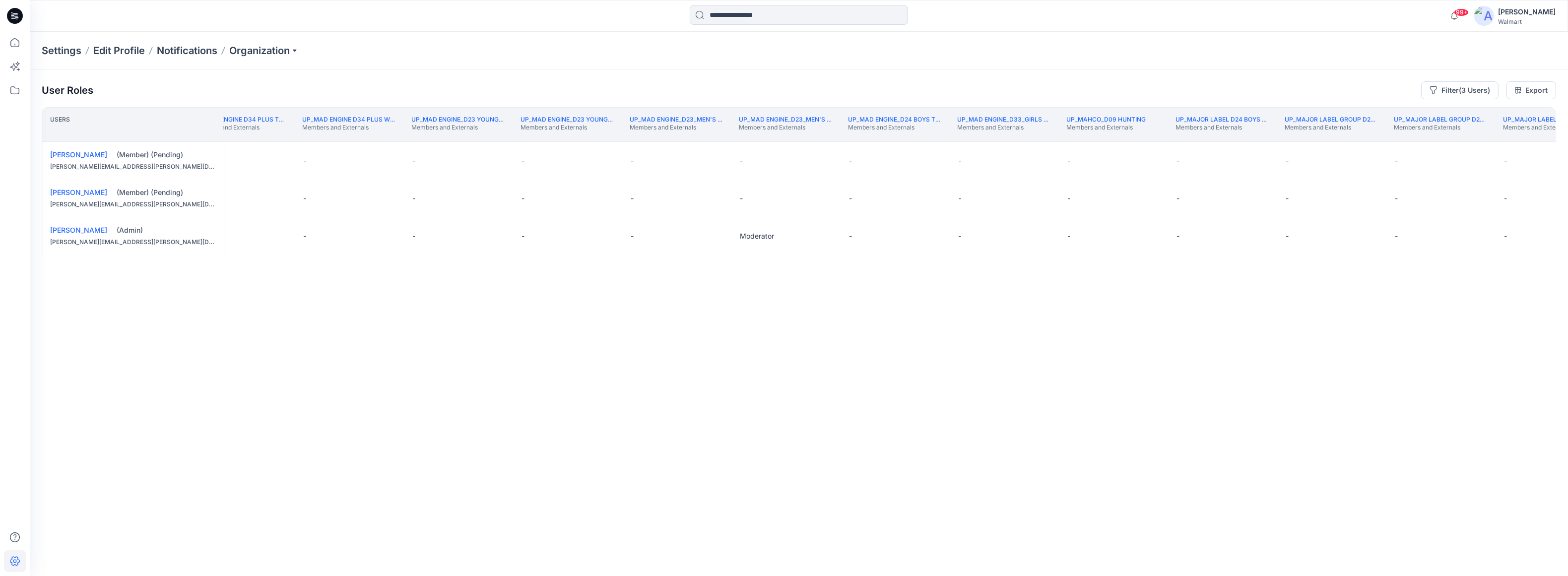
scroll to position [0, 226862]
click at [246, 138] on th "UP_Mad Engine D34 Plus Tops, Bottoms, and Dresses Members and Externals" at bounding box center [268, 125] width 109 height 35
click at [280, 139] on th "UP_Delta Galil D34 [DEMOGRAPHIC_DATA] Active Members and Externals" at bounding box center [271, 125] width 109 height 35
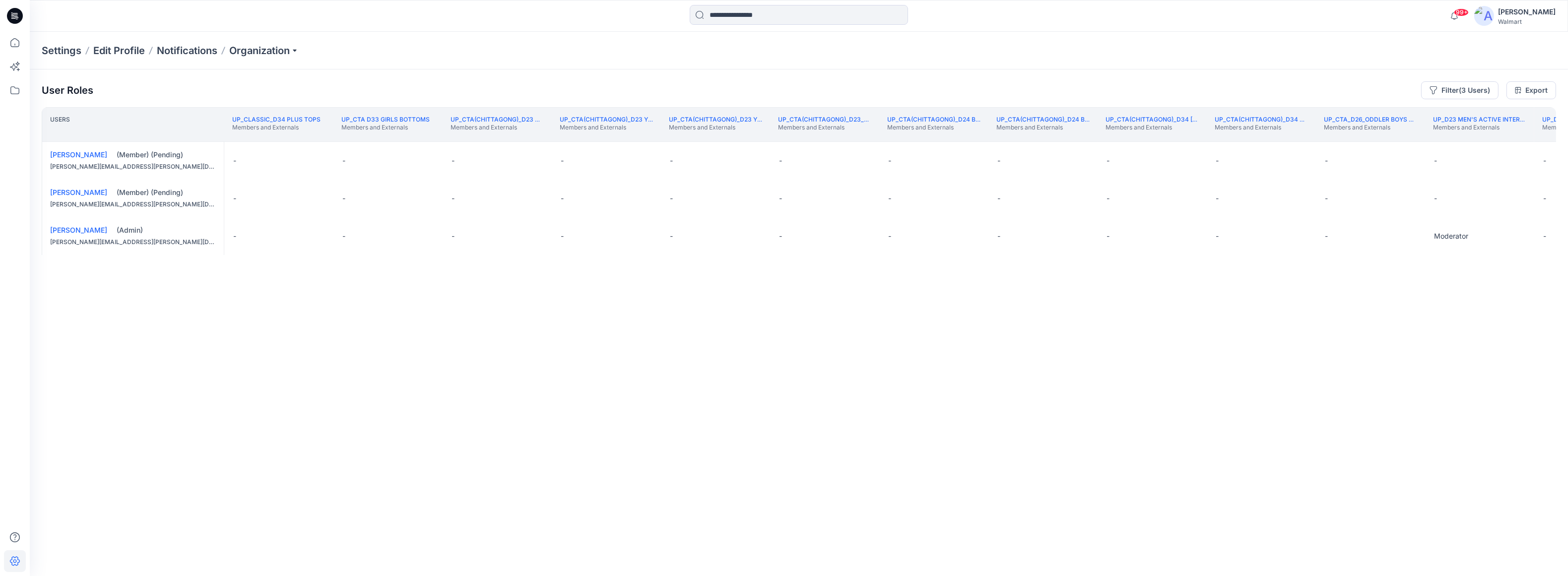
click at [240, 136] on th "UP_Classic_D34 Plus Tops Members and Externals" at bounding box center [278, 125] width 109 height 35
